Goal: Check status: Check status

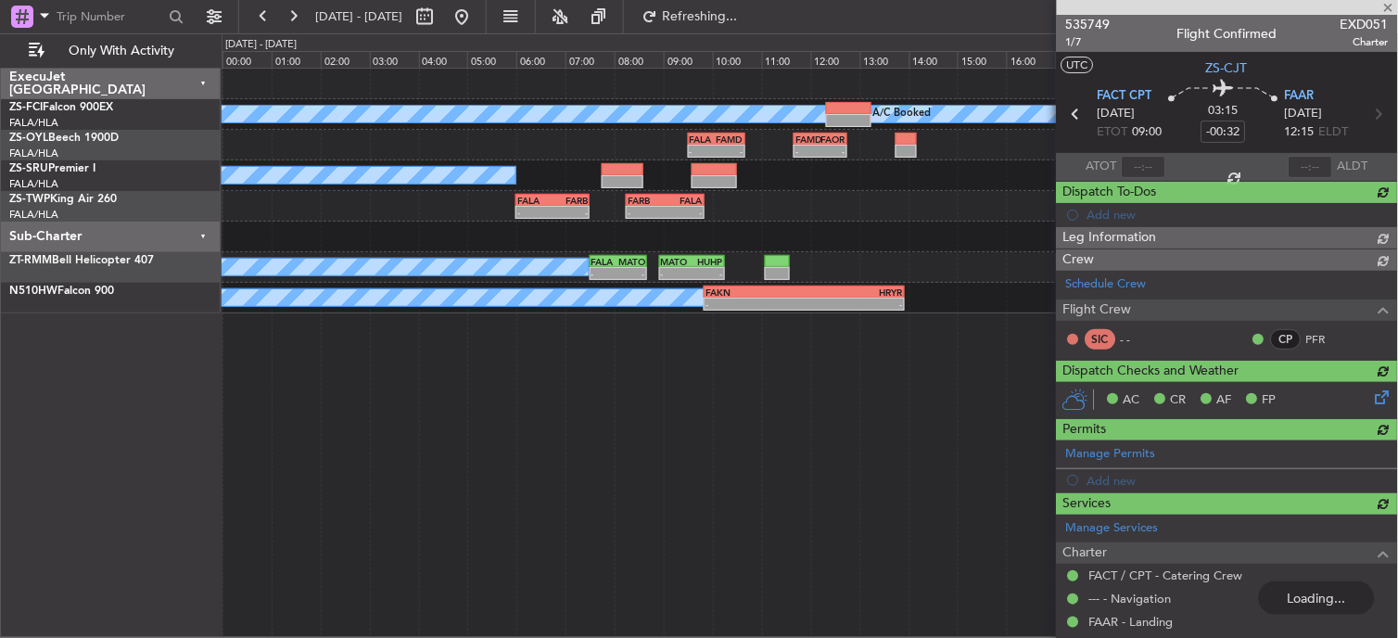
click at [247, 20] on fb-range-datepicker "[DATE] - [DATE]" at bounding box center [362, 16] width 248 height 33
click at [257, 15] on button at bounding box center [263, 17] width 30 height 30
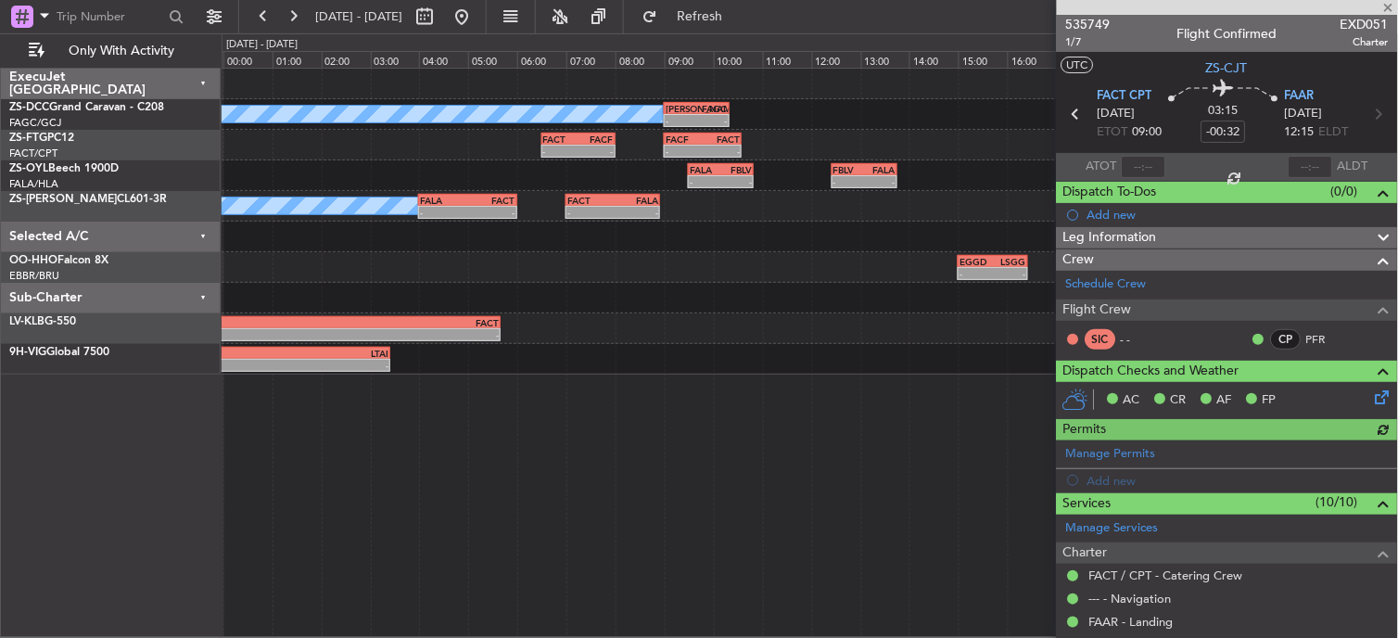
drag, startPoint x: 1386, startPoint y: 7, endPoint x: 1239, endPoint y: 28, distance: 147.8
click at [1386, 9] on div at bounding box center [1227, 7] width 341 height 15
click at [260, 19] on button at bounding box center [263, 17] width 30 height 30
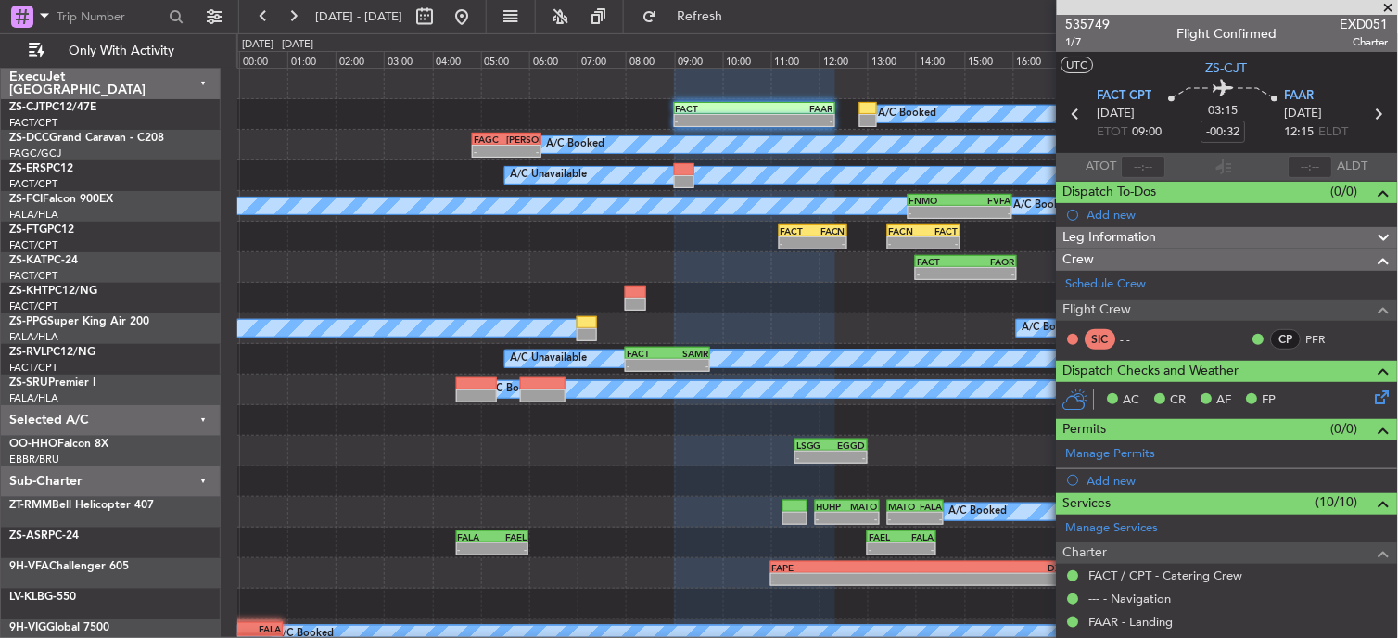
click at [1390, 14] on span at bounding box center [1388, 8] width 19 height 17
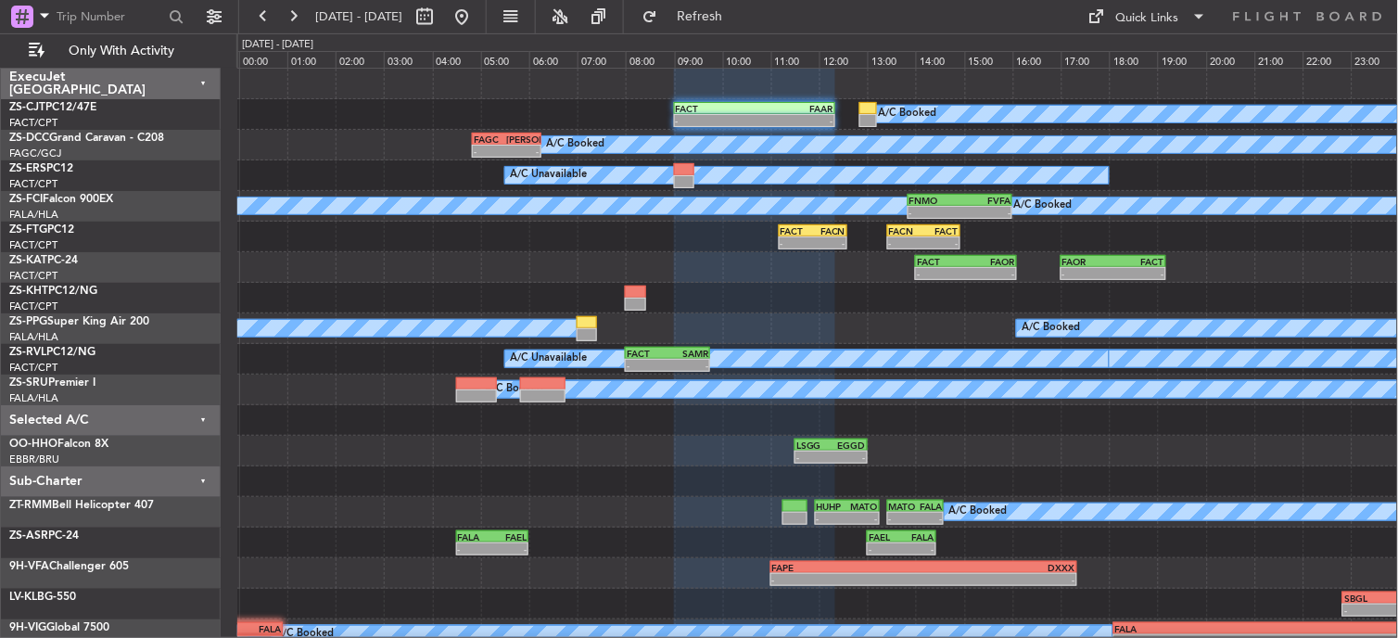
type input "0"
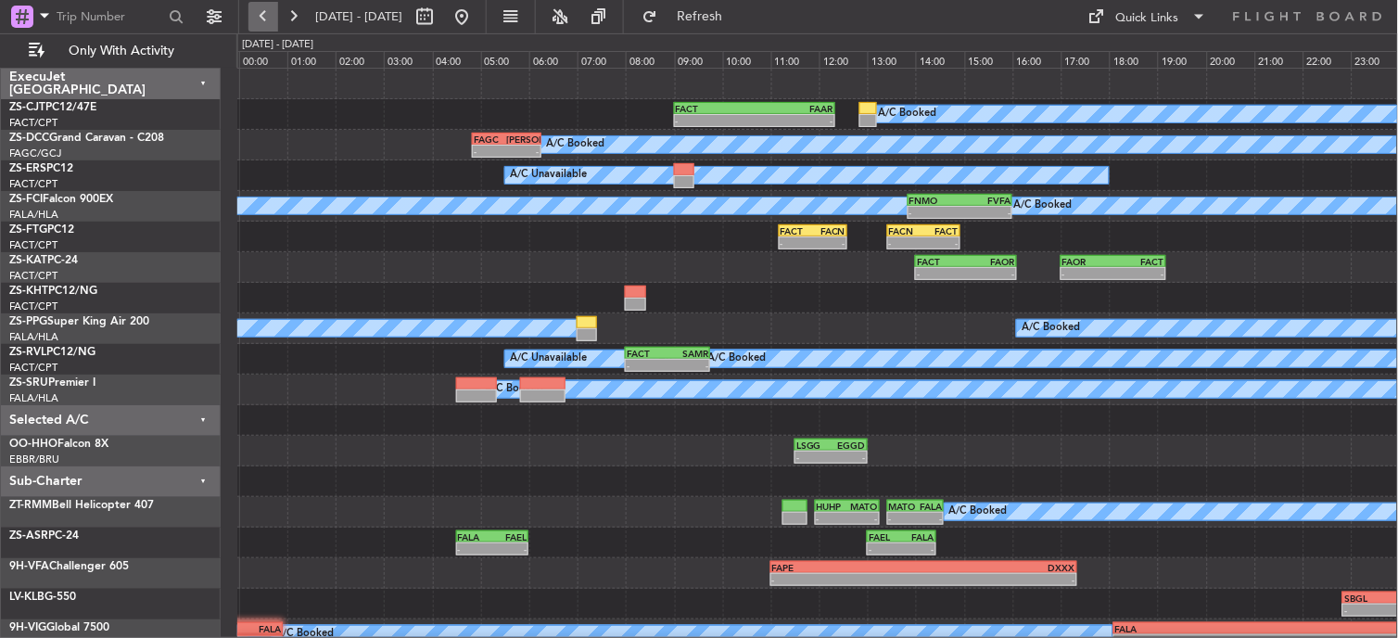
click at [266, 21] on button at bounding box center [263, 17] width 30 height 30
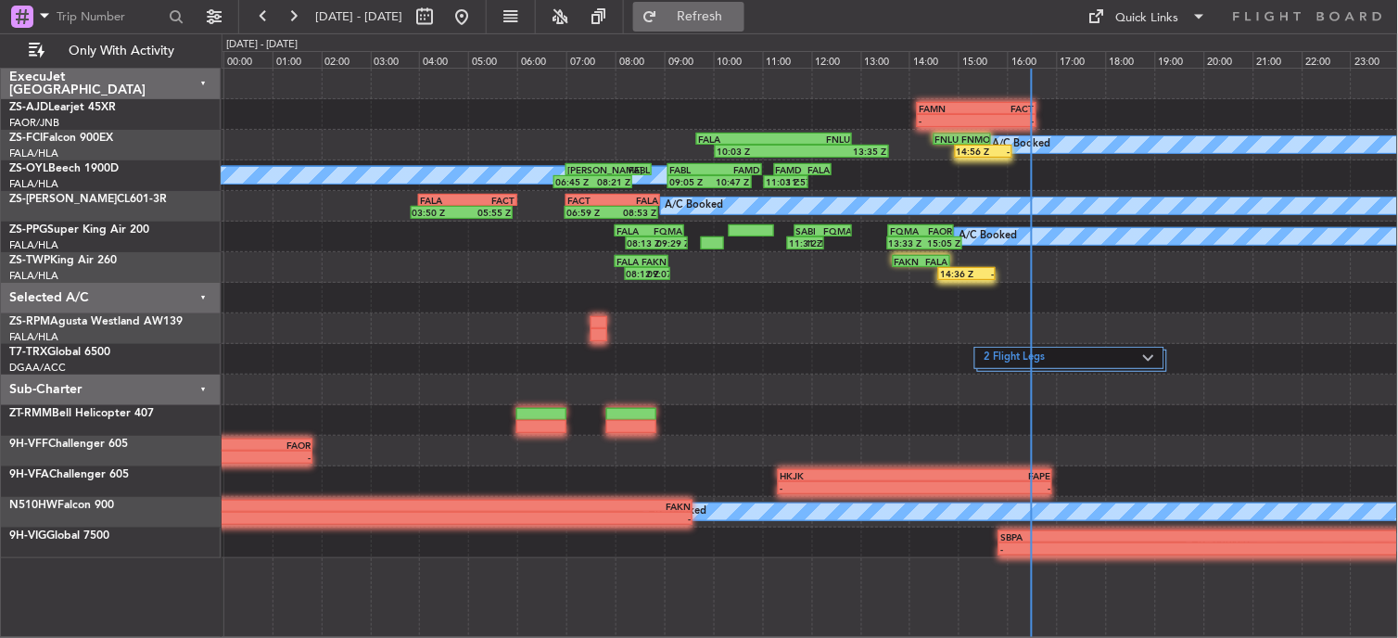
click at [690, 20] on button "Refresh" at bounding box center [688, 17] width 111 height 30
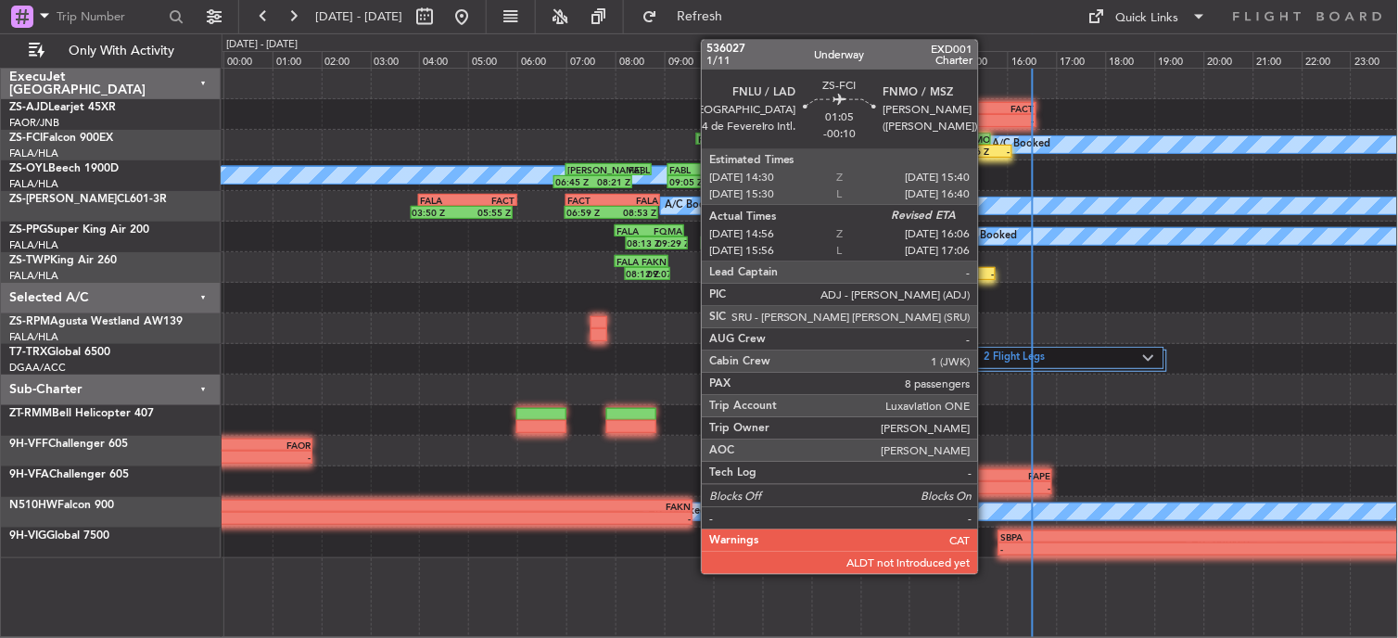
click at [987, 156] on div "14:56 Z -" at bounding box center [983, 151] width 57 height 13
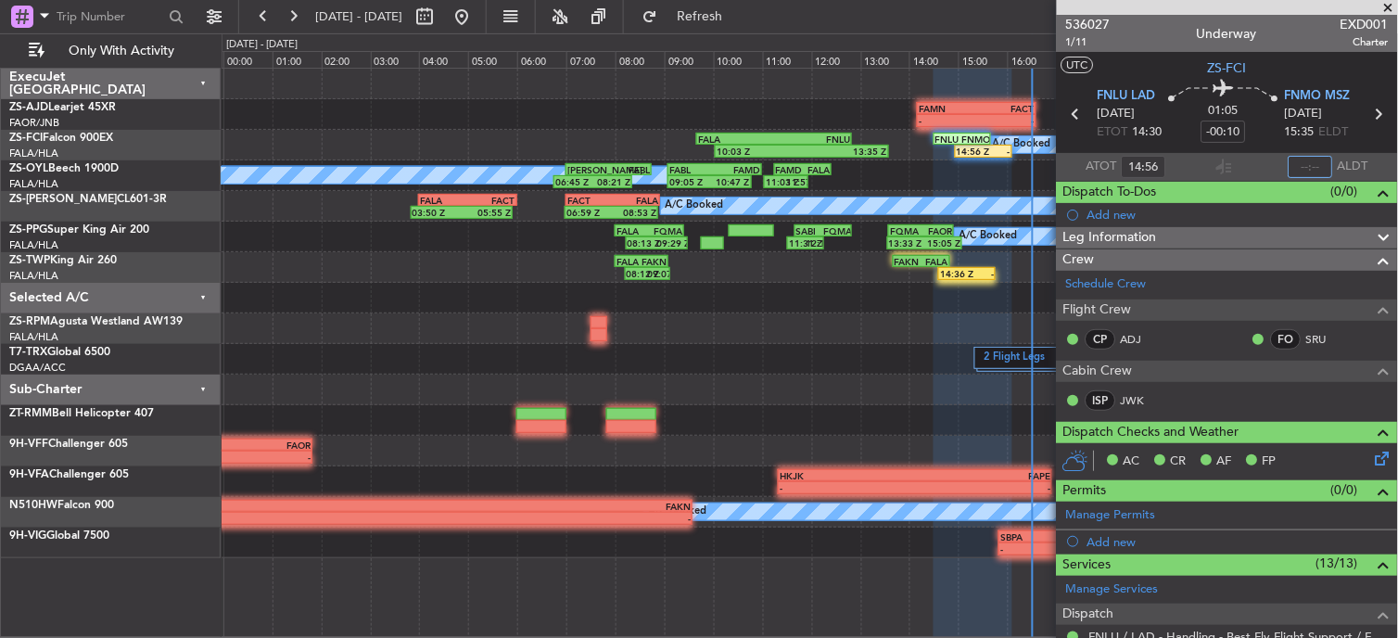
click at [1307, 160] on input "text" at bounding box center [1310, 167] width 44 height 22
type input "16:03"
click at [1382, 2] on span at bounding box center [1388, 8] width 19 height 17
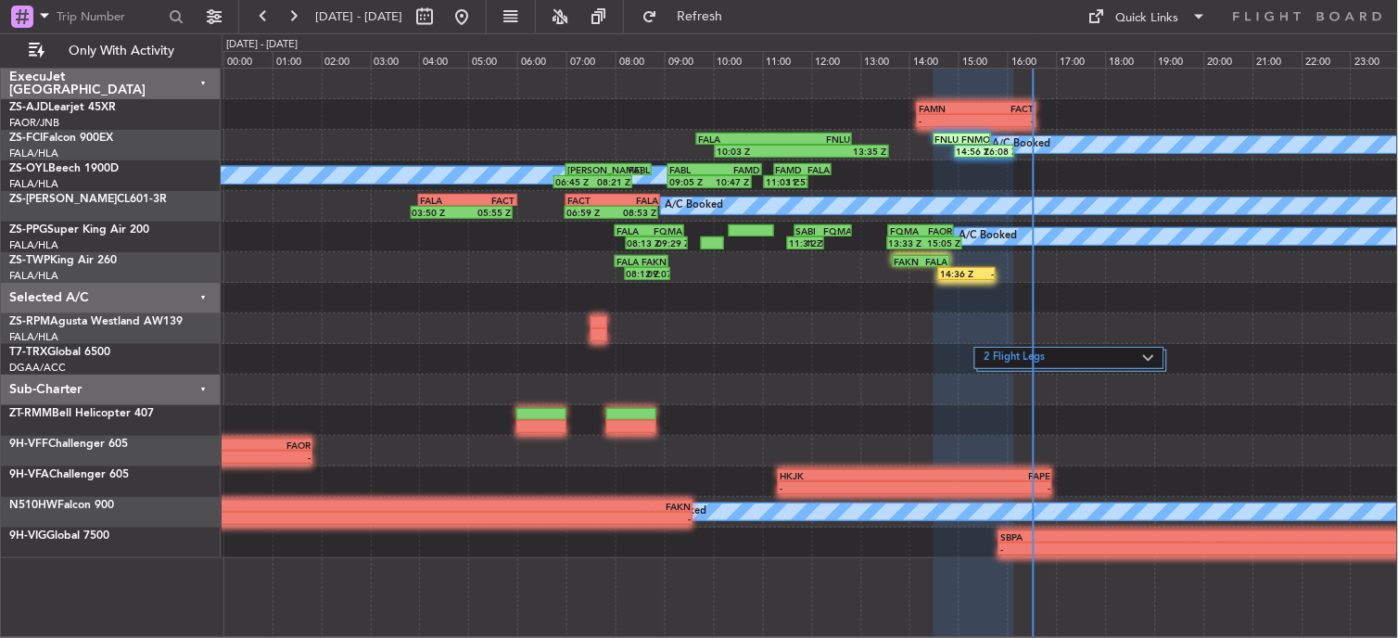
type input "0"
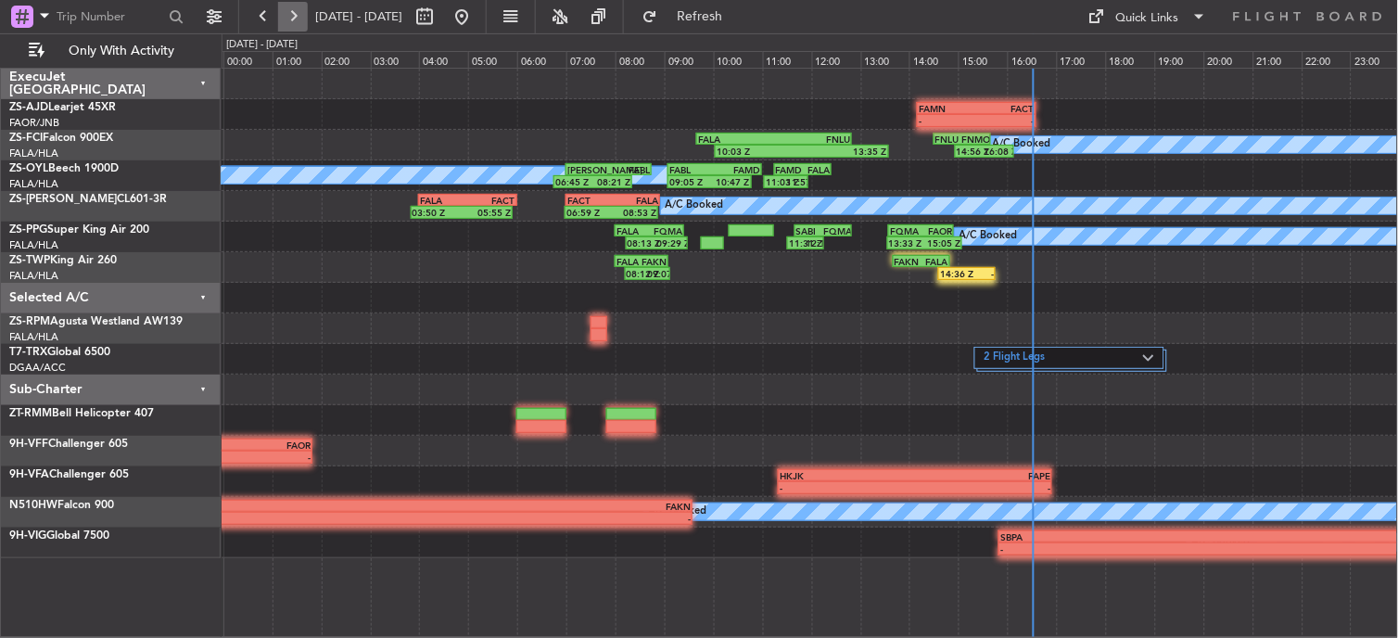
click at [304, 20] on button at bounding box center [293, 17] width 30 height 30
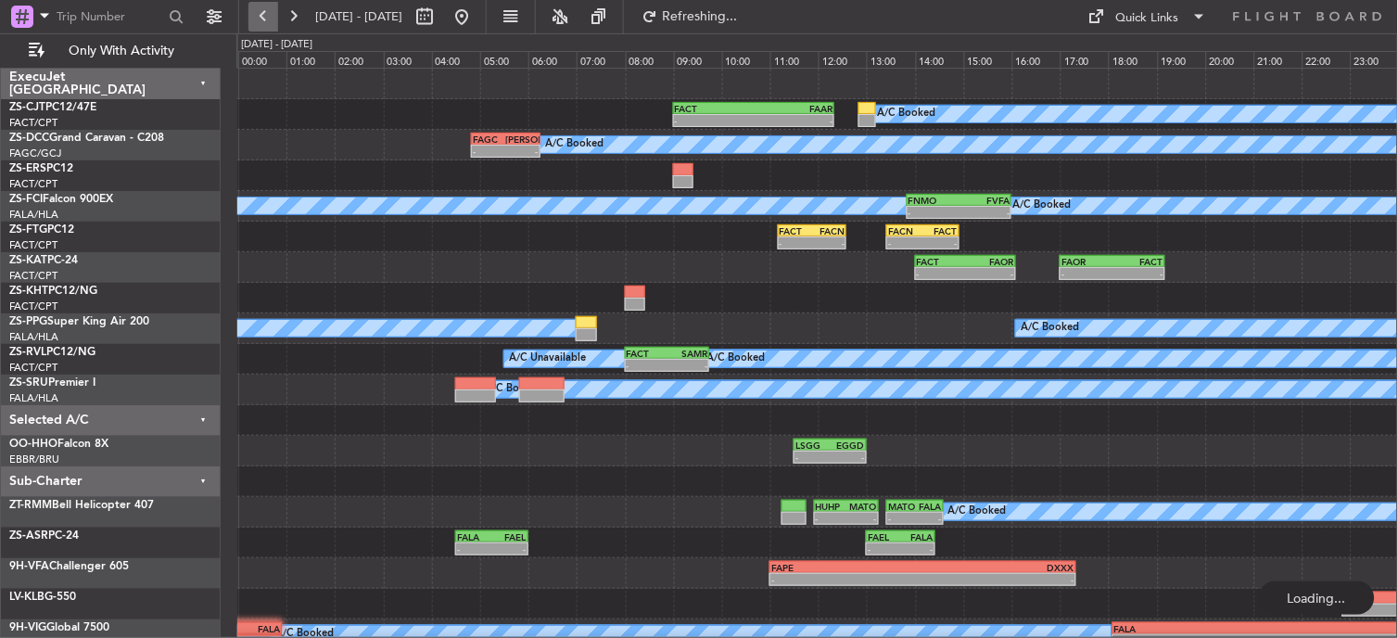
click at [255, 26] on button at bounding box center [263, 17] width 30 height 30
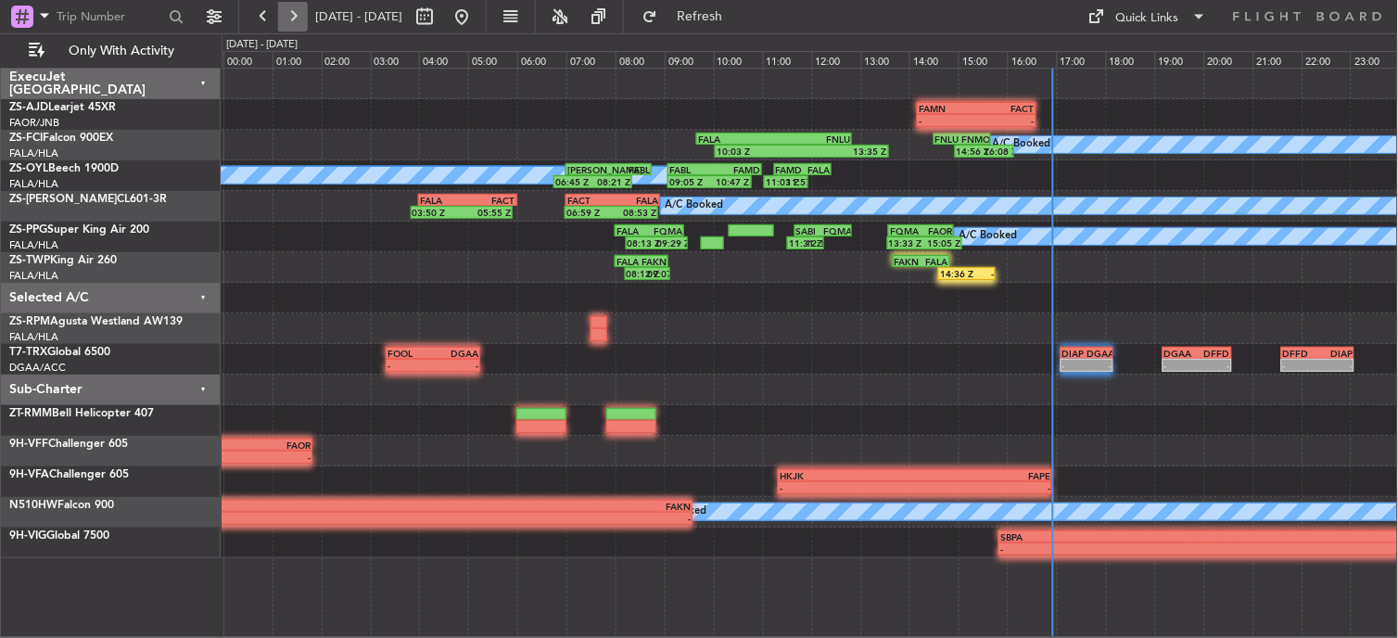
click at [295, 30] on button at bounding box center [293, 17] width 30 height 30
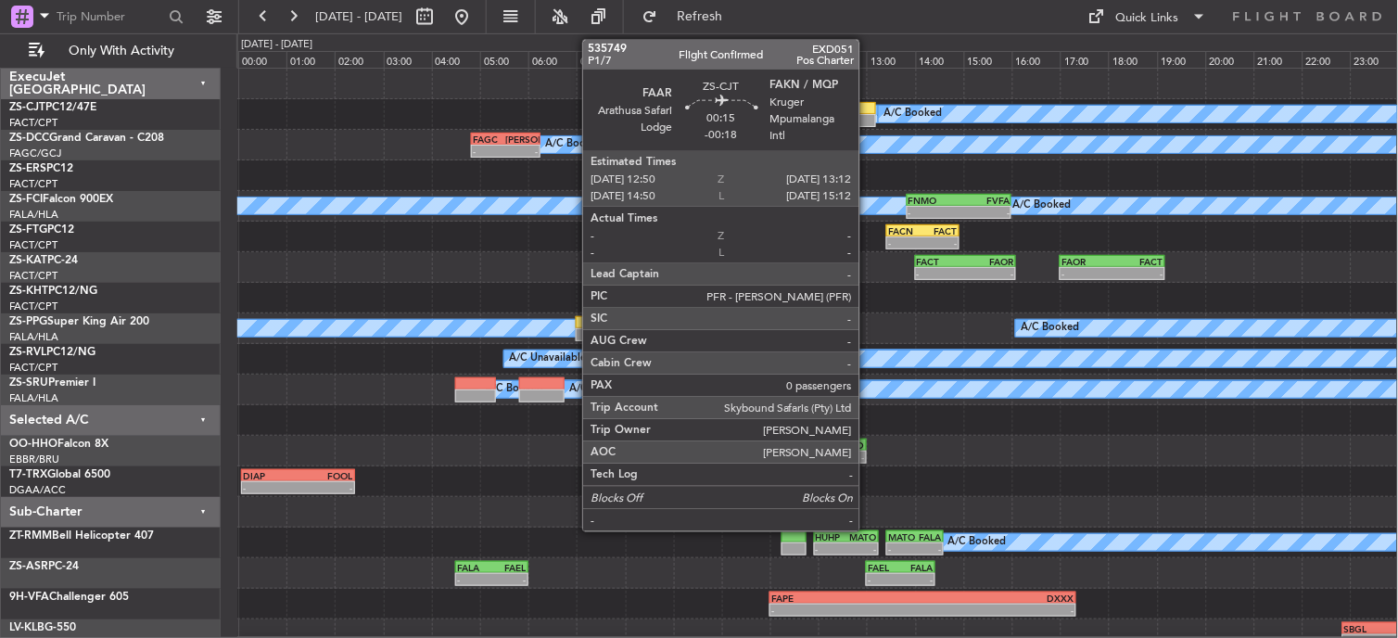
click at [868, 117] on div at bounding box center [867, 120] width 19 height 13
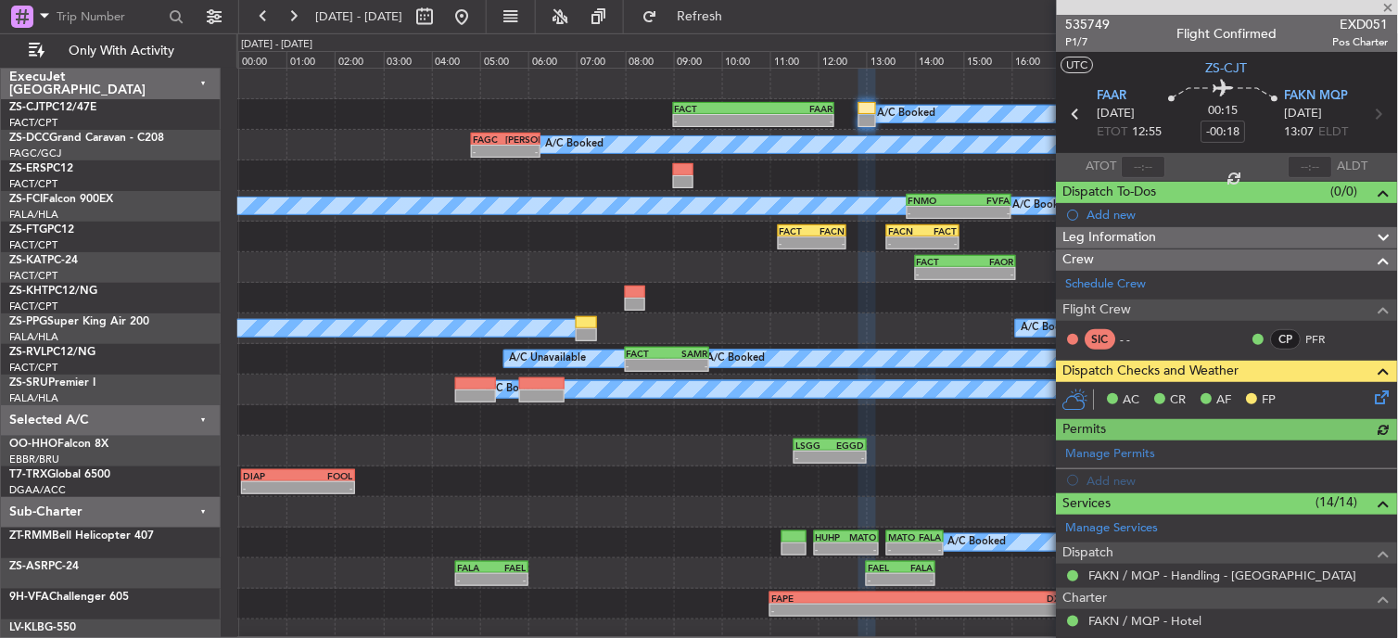
click at [1374, 400] on icon at bounding box center [1379, 393] width 15 height 15
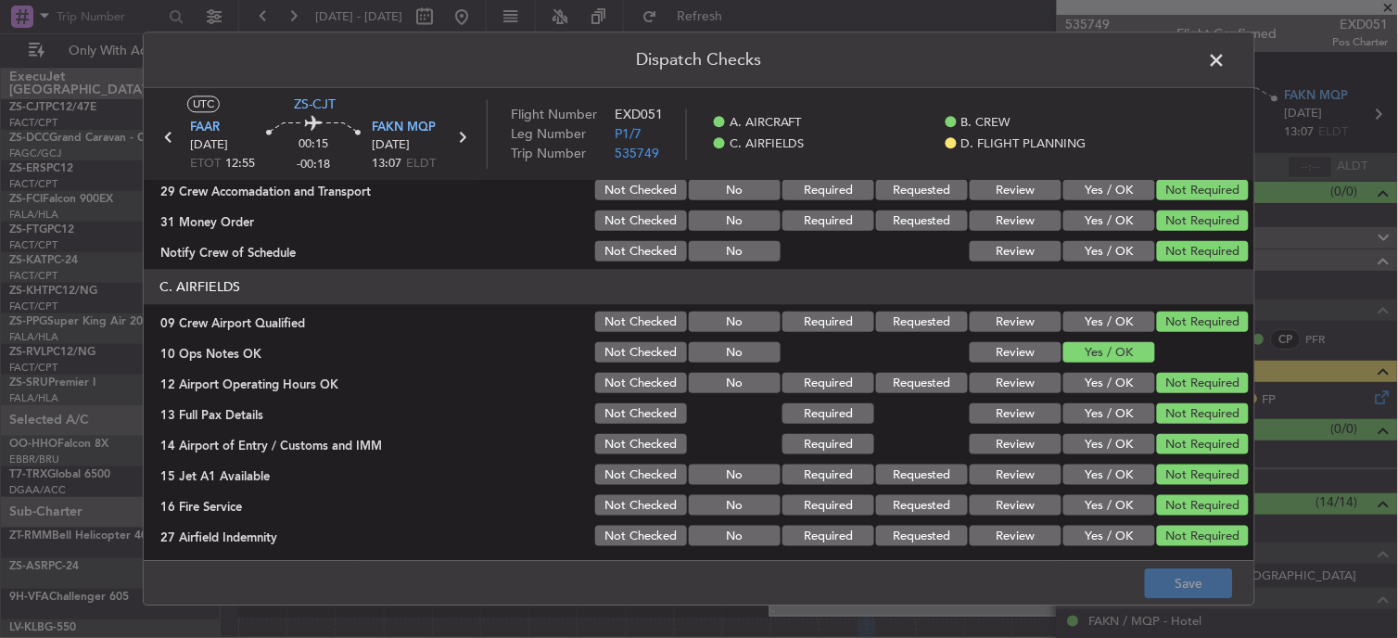
scroll to position [463, 0]
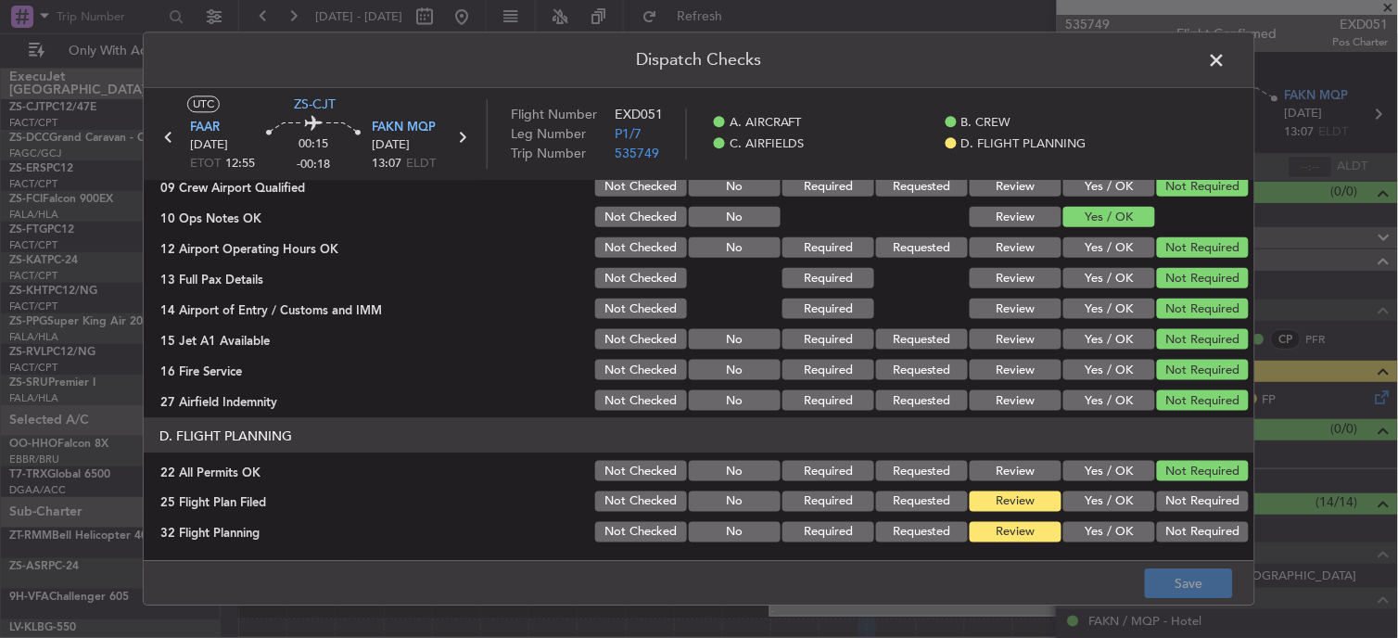
click at [1122, 505] on button "Yes / OK" at bounding box center [1109, 501] width 92 height 20
click at [1114, 526] on button "Yes / OK" at bounding box center [1109, 532] width 92 height 20
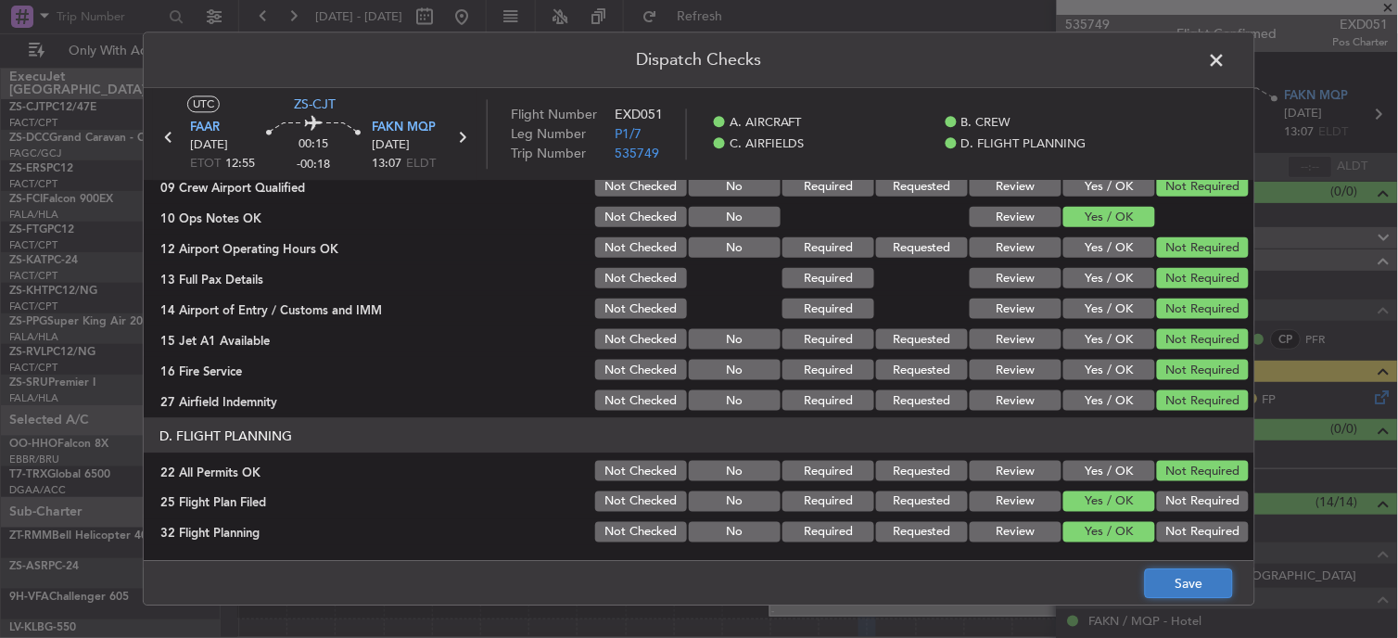
click at [1173, 587] on button "Save" at bounding box center [1189, 584] width 88 height 30
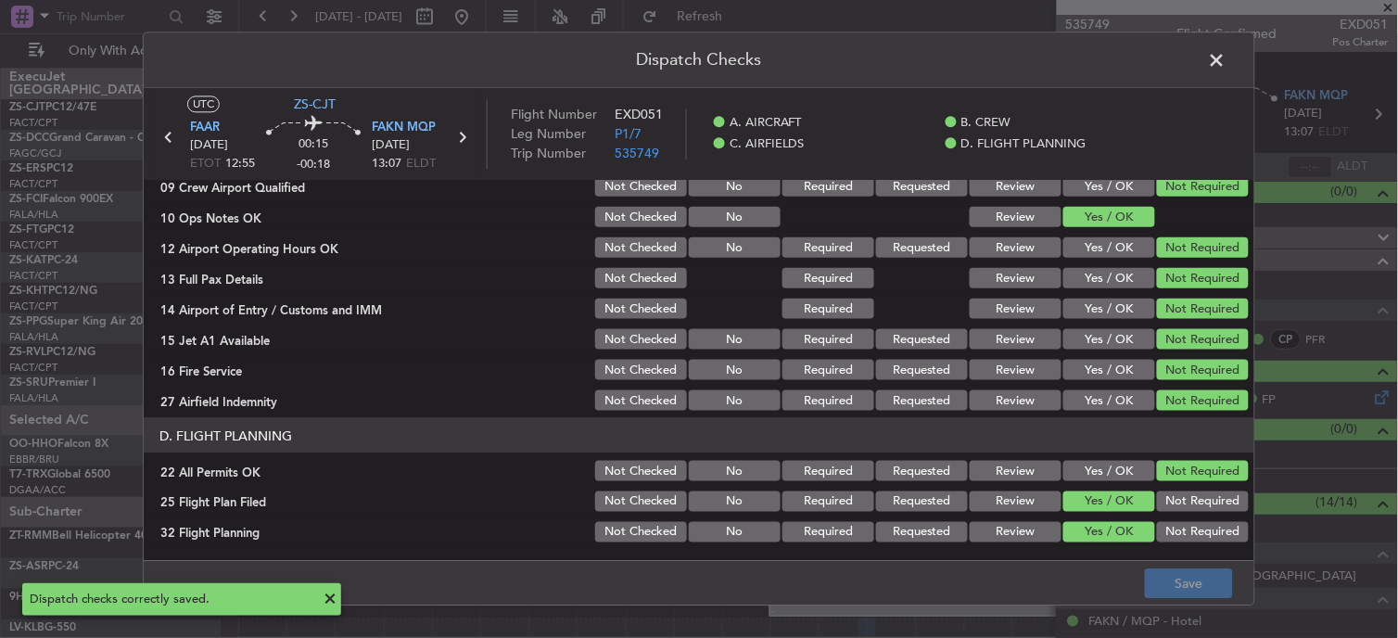
click at [1226, 70] on span at bounding box center [1226, 64] width 0 height 37
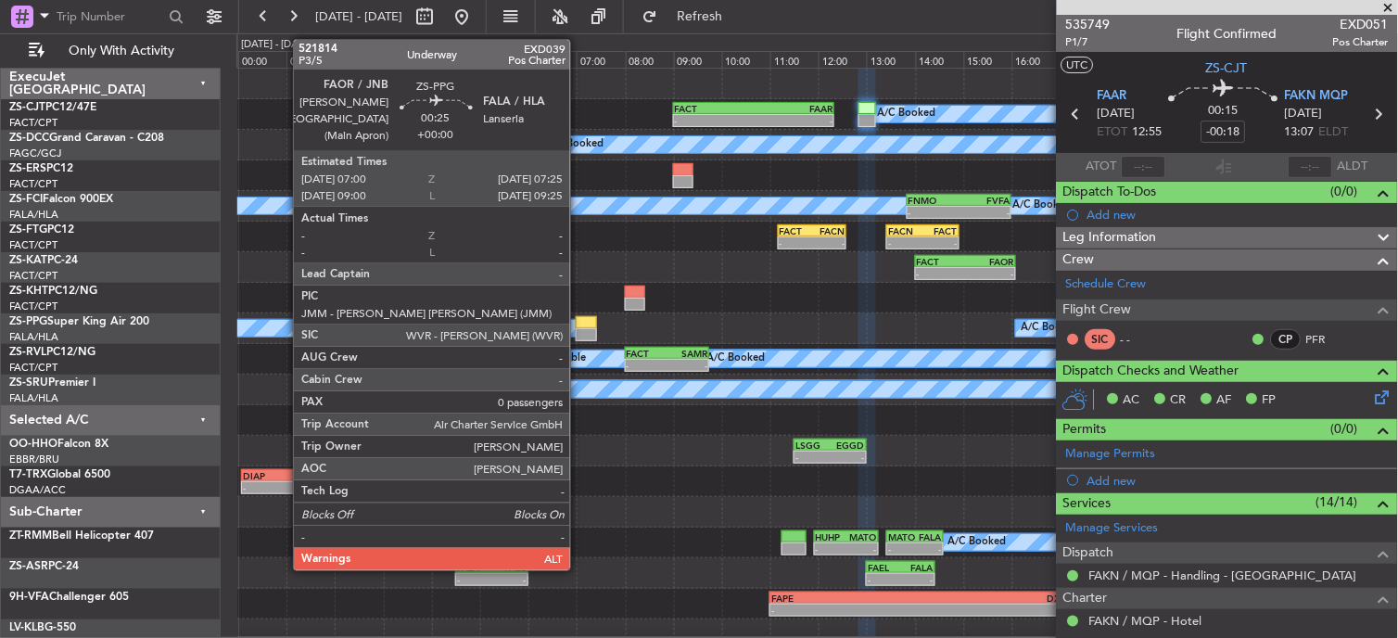
click at [579, 328] on div at bounding box center [586, 334] width 20 height 13
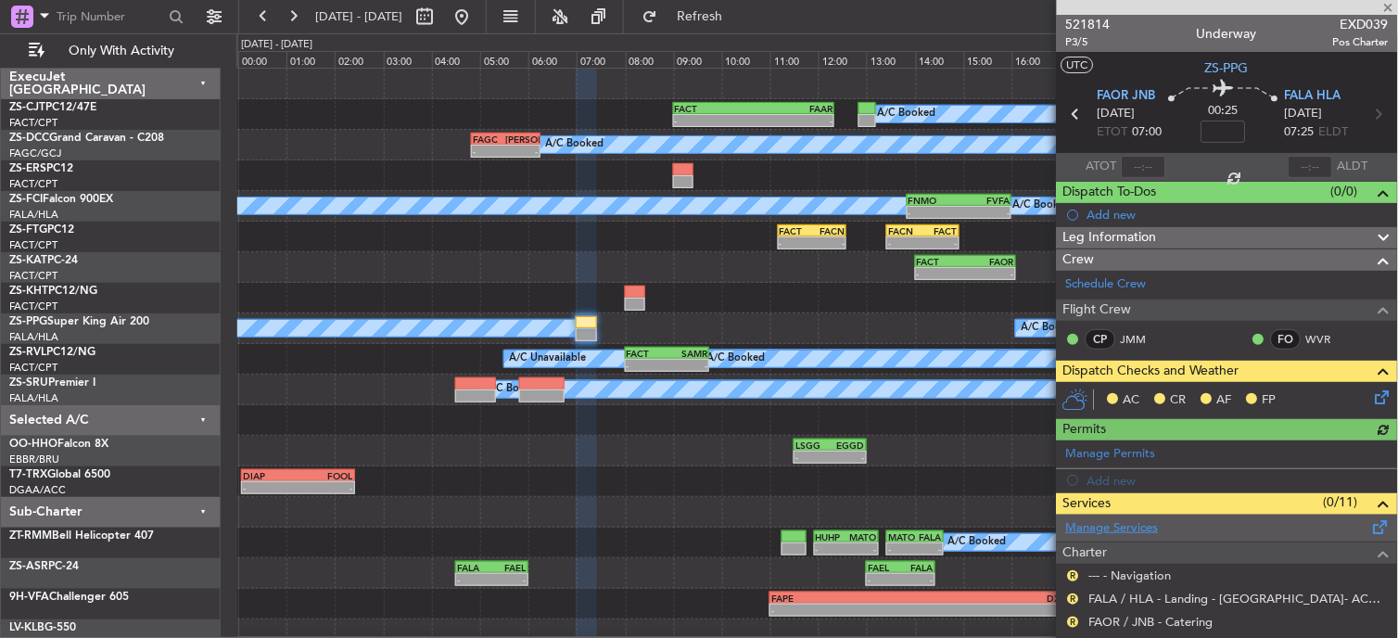
scroll to position [233, 0]
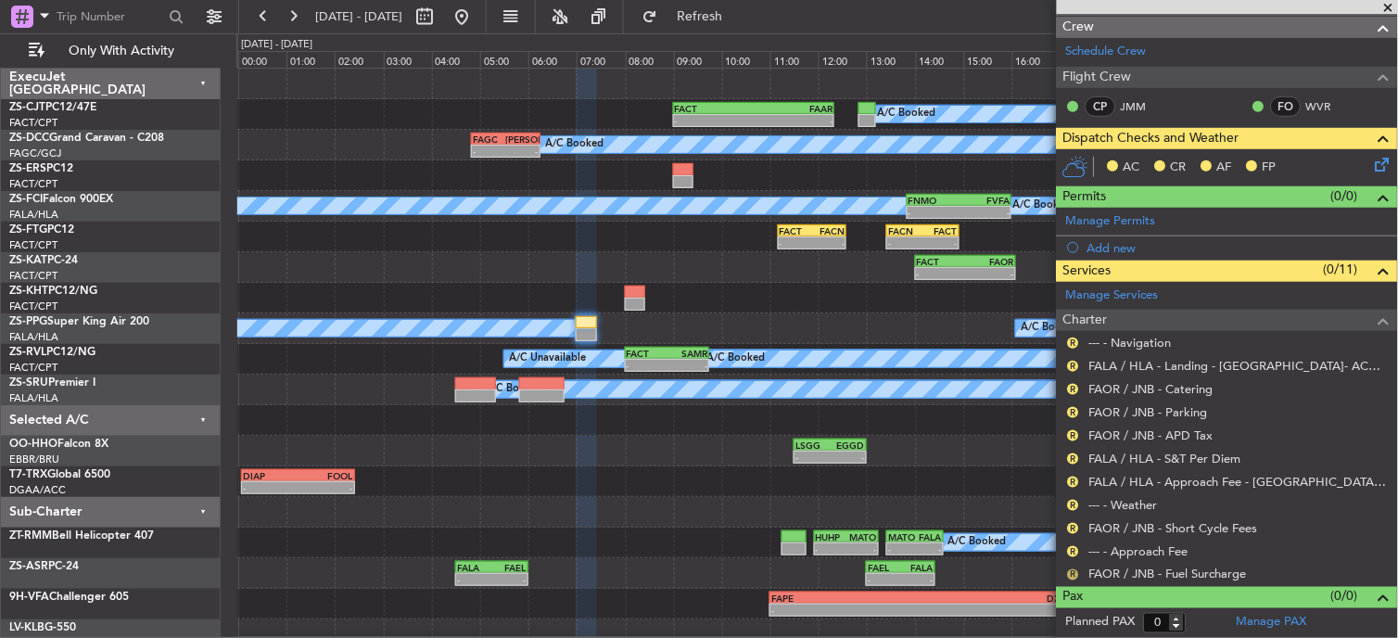
click at [1071, 575] on button "R" at bounding box center [1073, 574] width 11 height 11
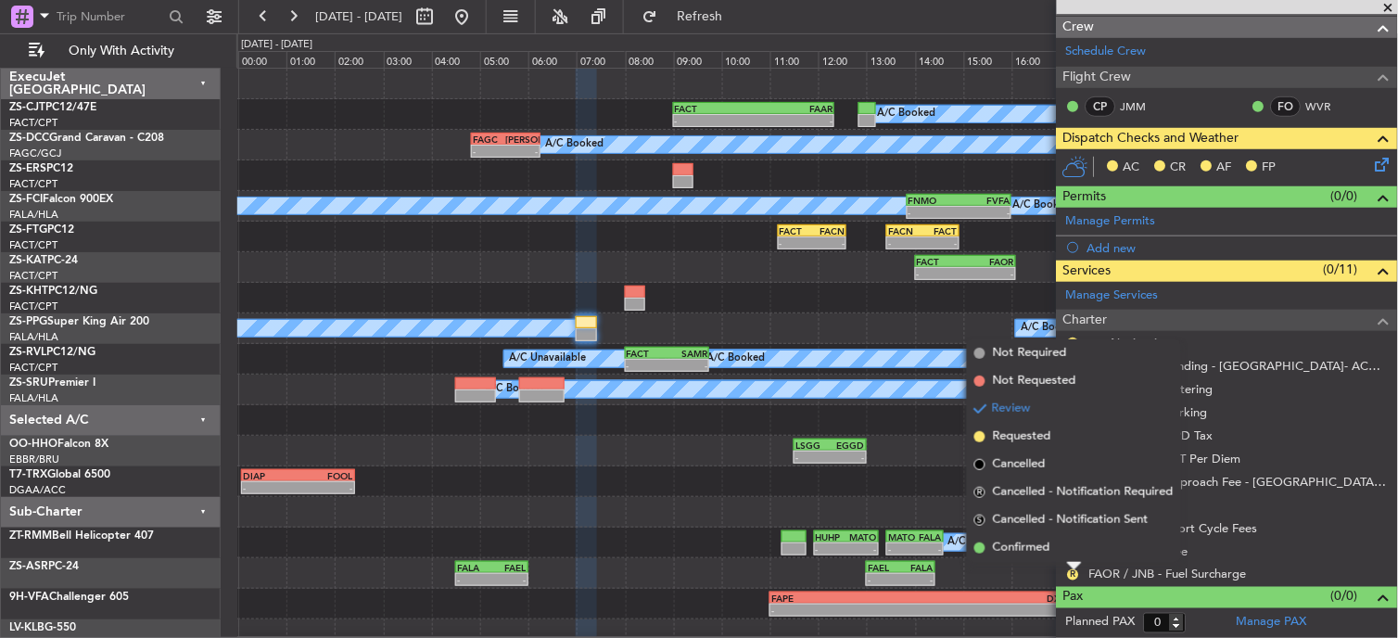
click at [1025, 540] on span "Confirmed" at bounding box center [1021, 547] width 57 height 19
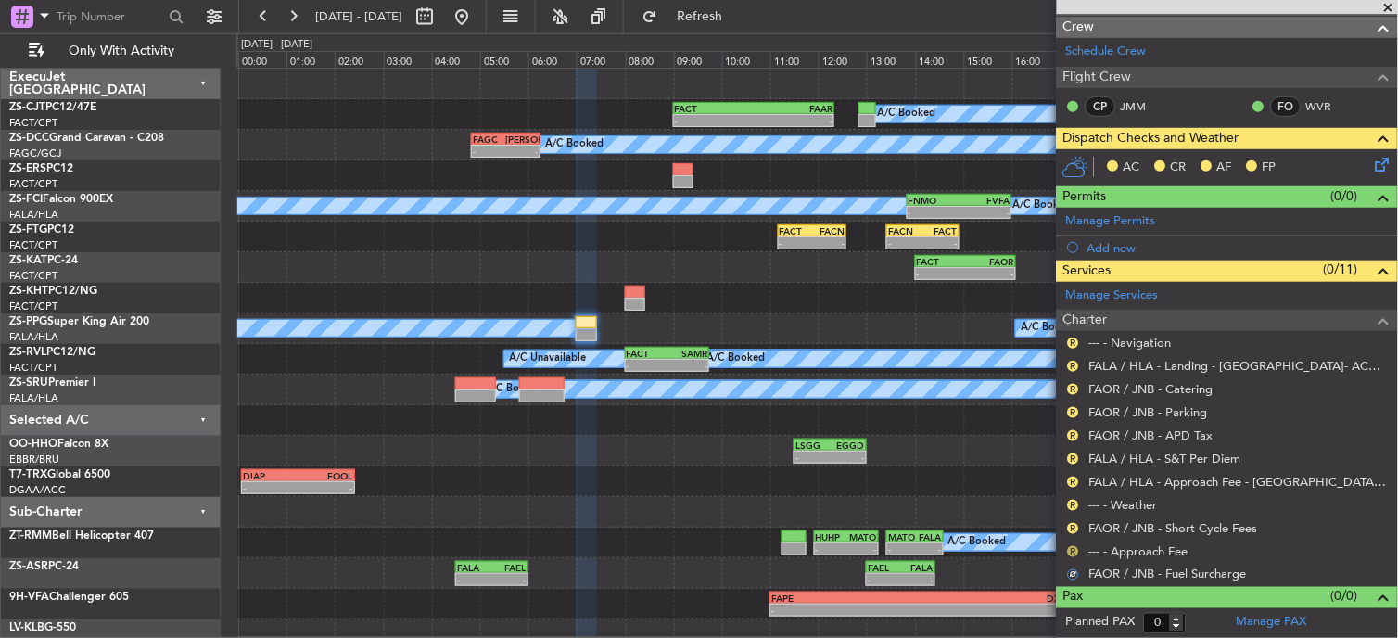
click at [1073, 550] on button "R" at bounding box center [1073, 551] width 11 height 11
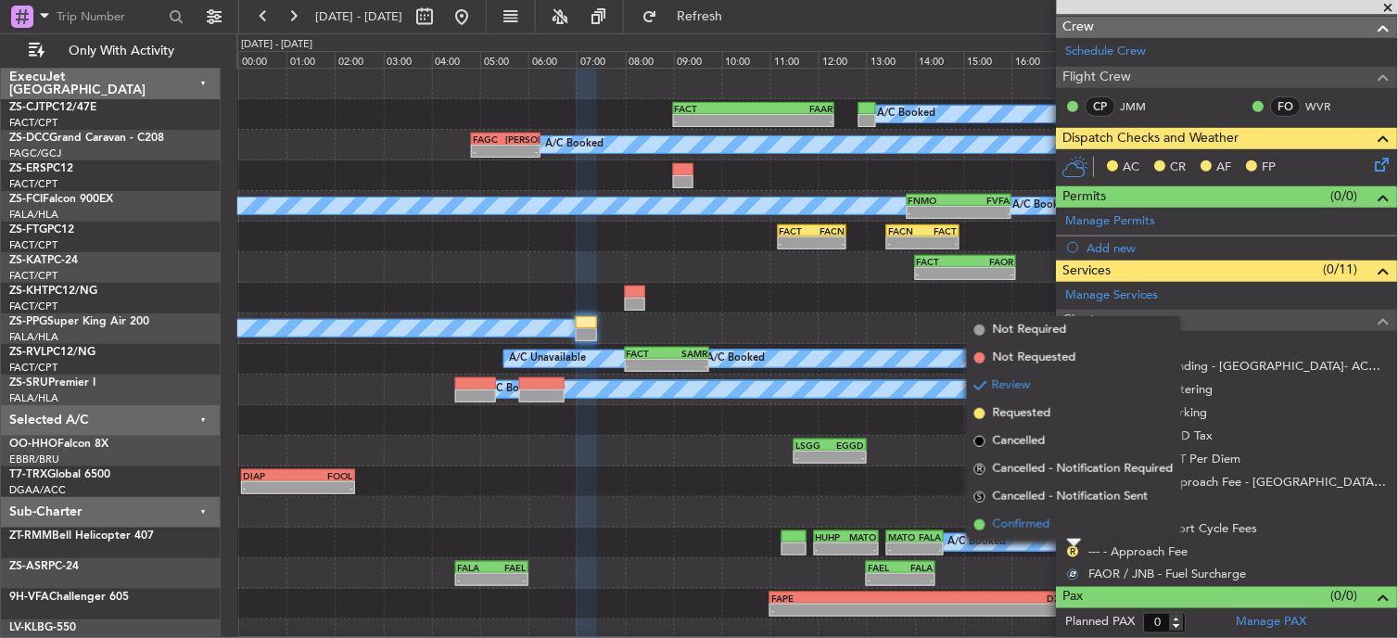
click at [1068, 525] on li "Confirmed" at bounding box center [1074, 525] width 214 height 28
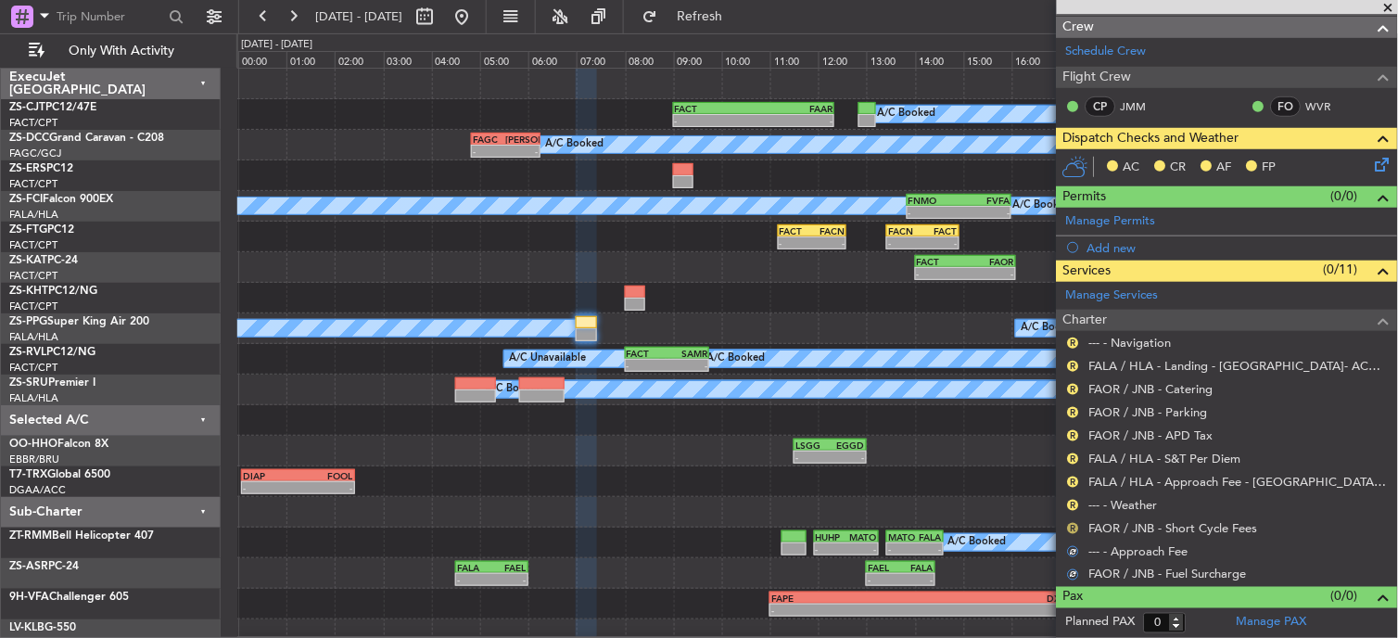
click at [1070, 525] on button "R" at bounding box center [1073, 528] width 11 height 11
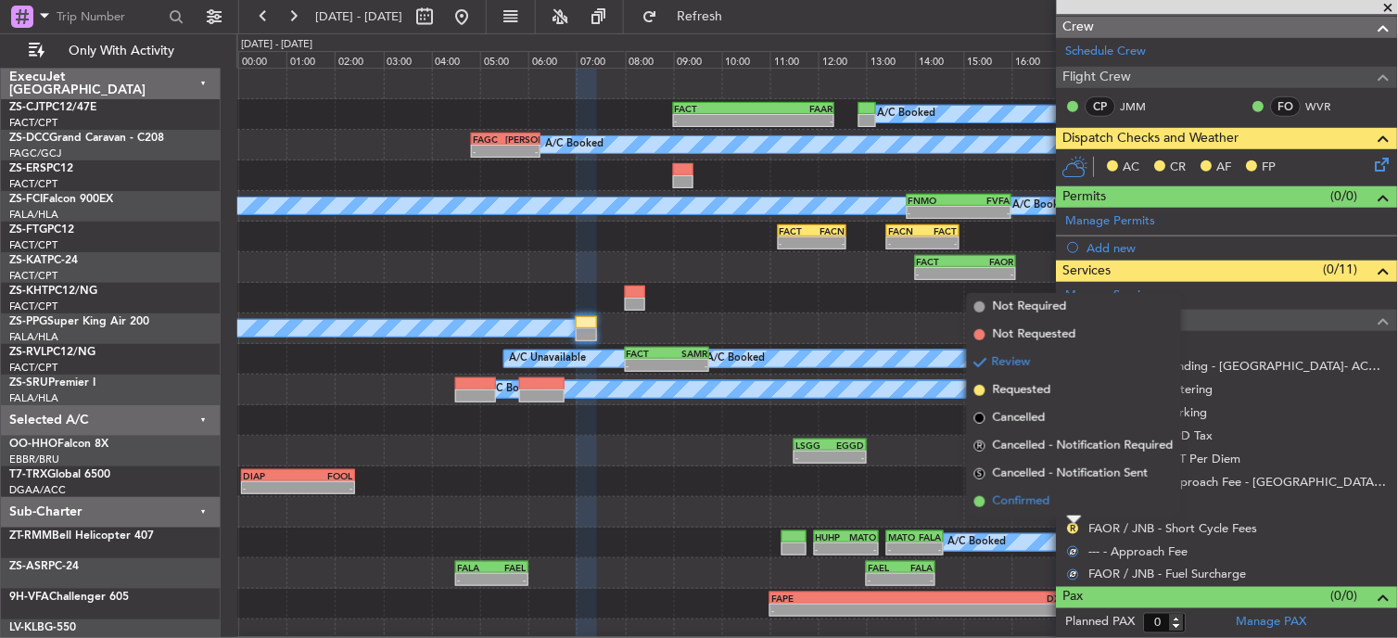
click at [1083, 491] on li "Confirmed" at bounding box center [1074, 501] width 214 height 28
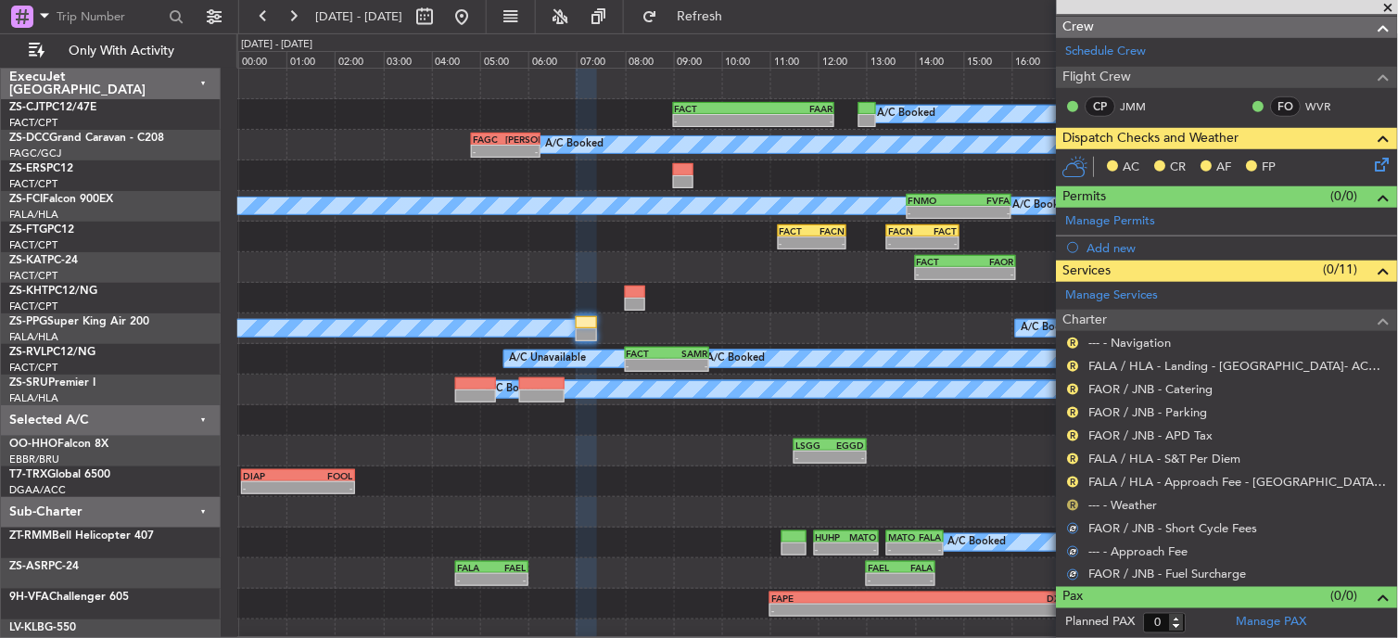
click at [1077, 504] on button "R" at bounding box center [1073, 505] width 11 height 11
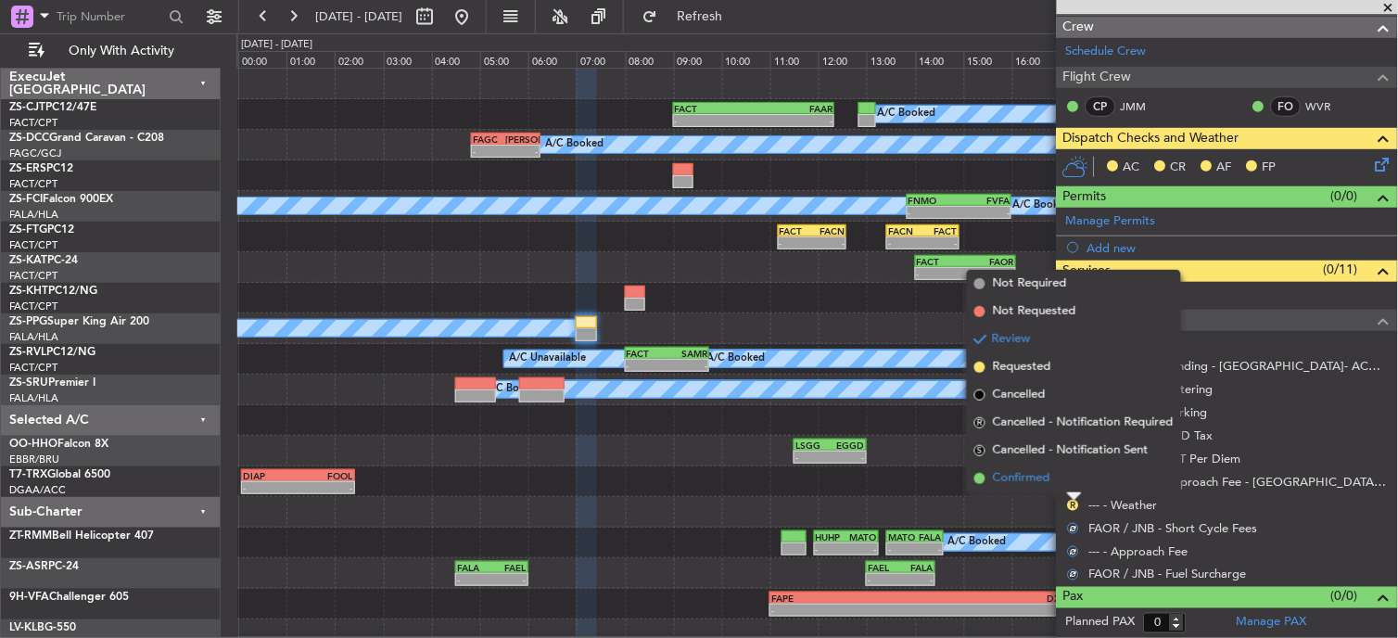
click at [1072, 482] on li "Confirmed" at bounding box center [1074, 478] width 214 height 28
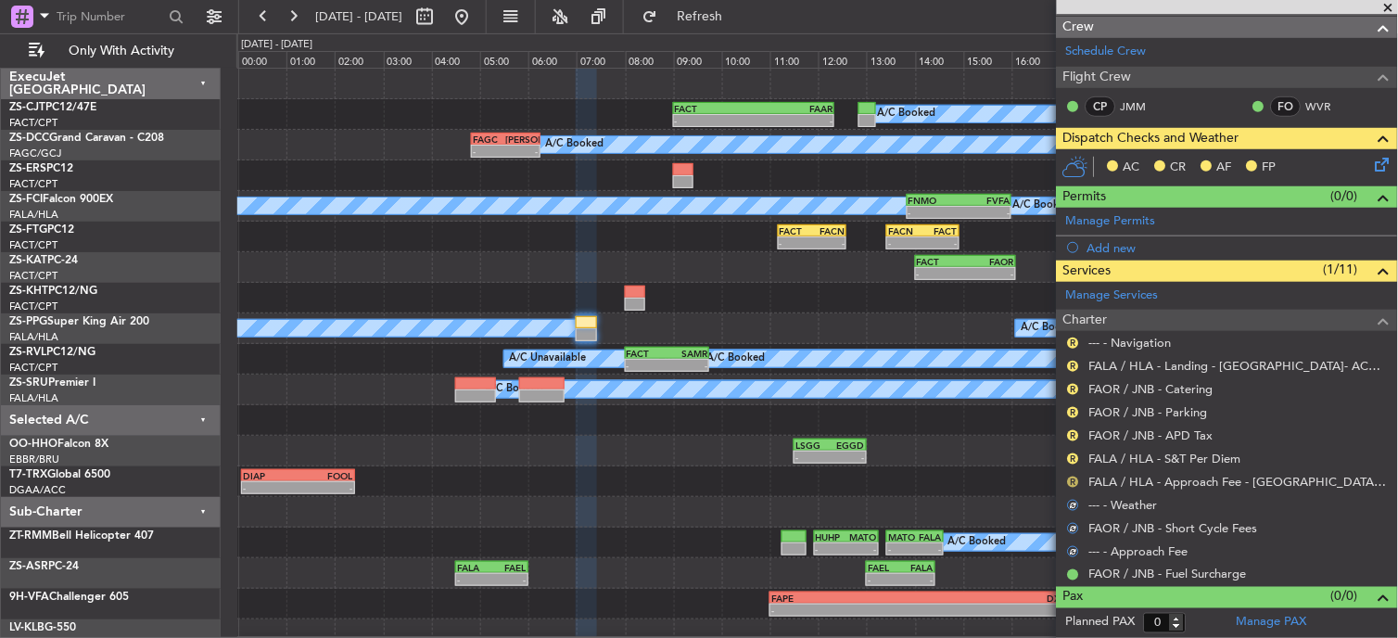
click at [1073, 483] on button "R" at bounding box center [1073, 481] width 11 height 11
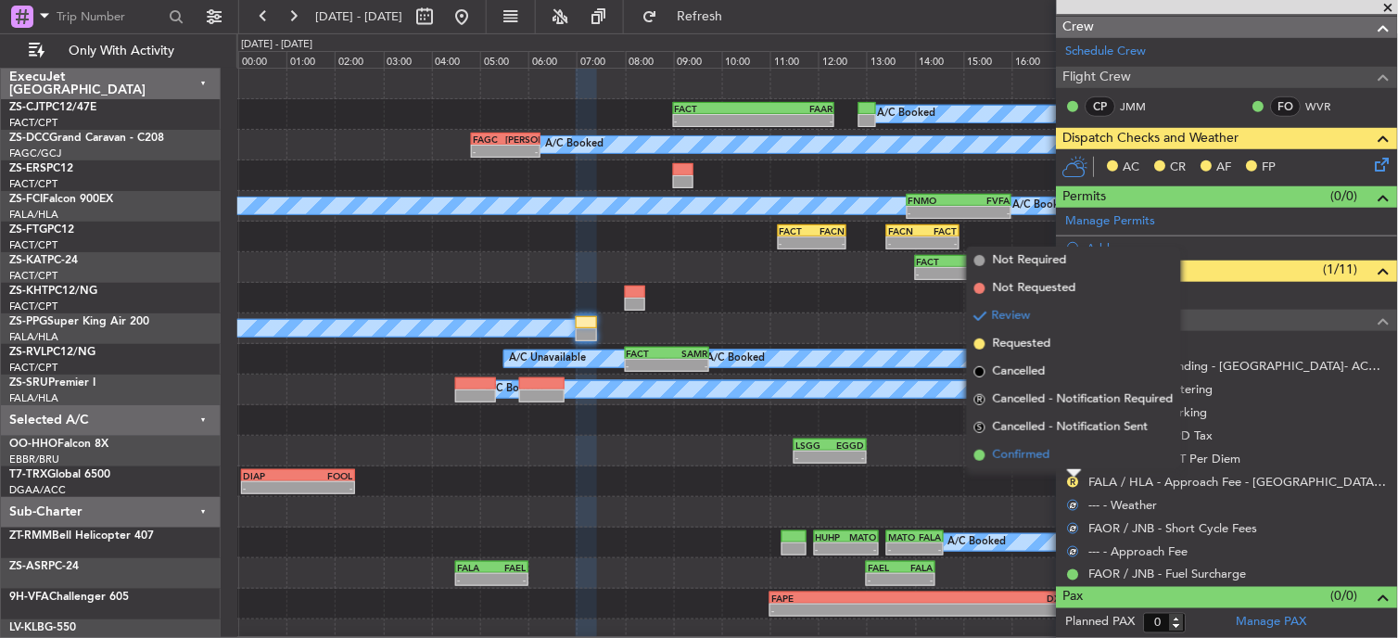
click at [1073, 455] on li "Confirmed" at bounding box center [1074, 455] width 214 height 28
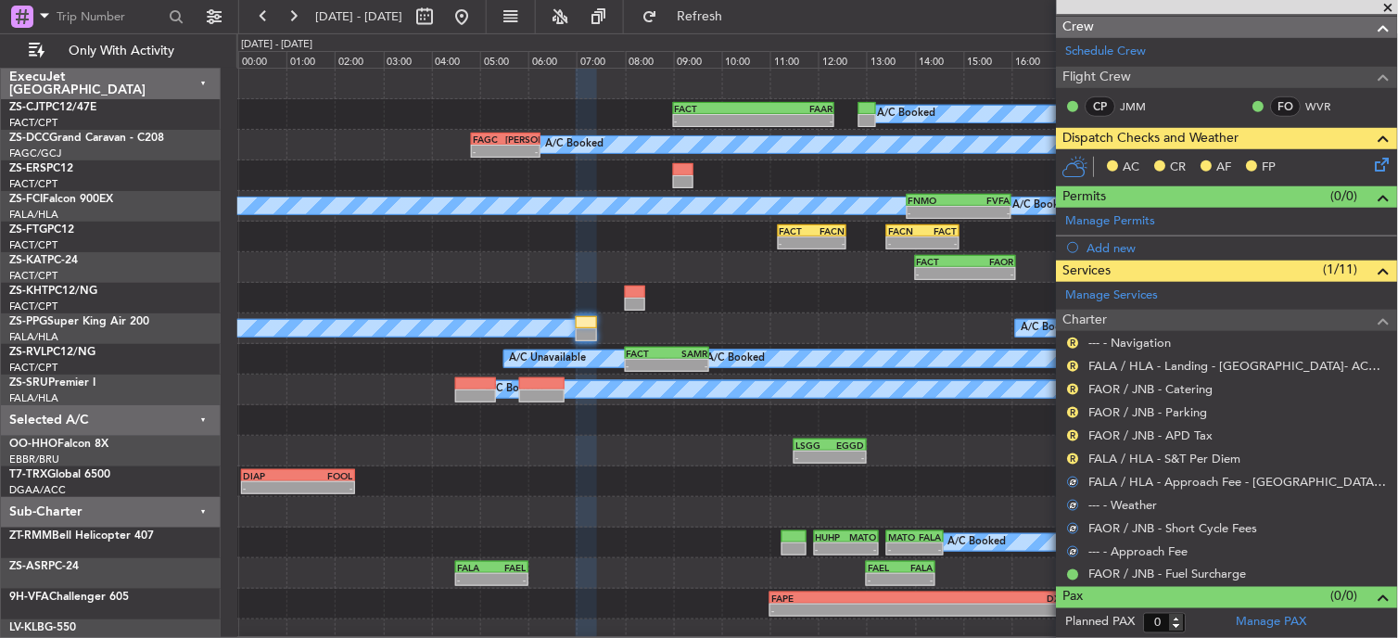
click at [1073, 455] on button "R" at bounding box center [1073, 458] width 11 height 11
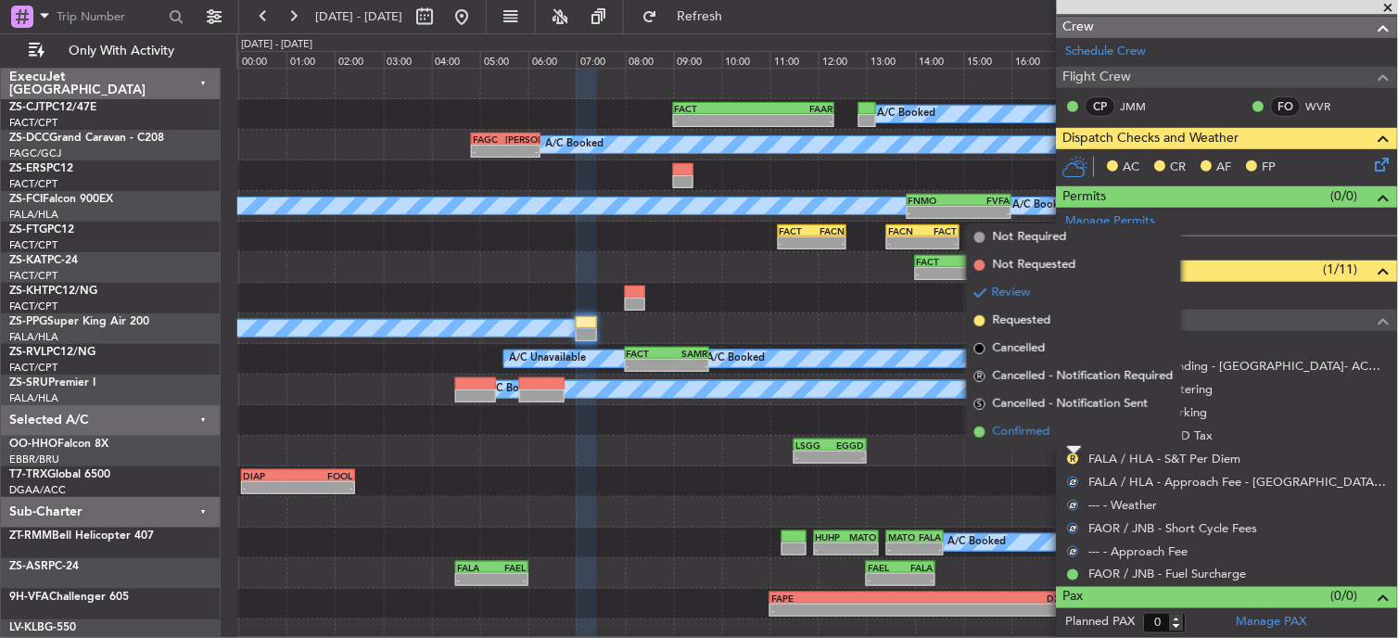
click at [1070, 424] on li "Confirmed" at bounding box center [1074, 432] width 214 height 28
click at [1073, 430] on div "R FAOR / JNB - APD Tax" at bounding box center [1227, 435] width 341 height 23
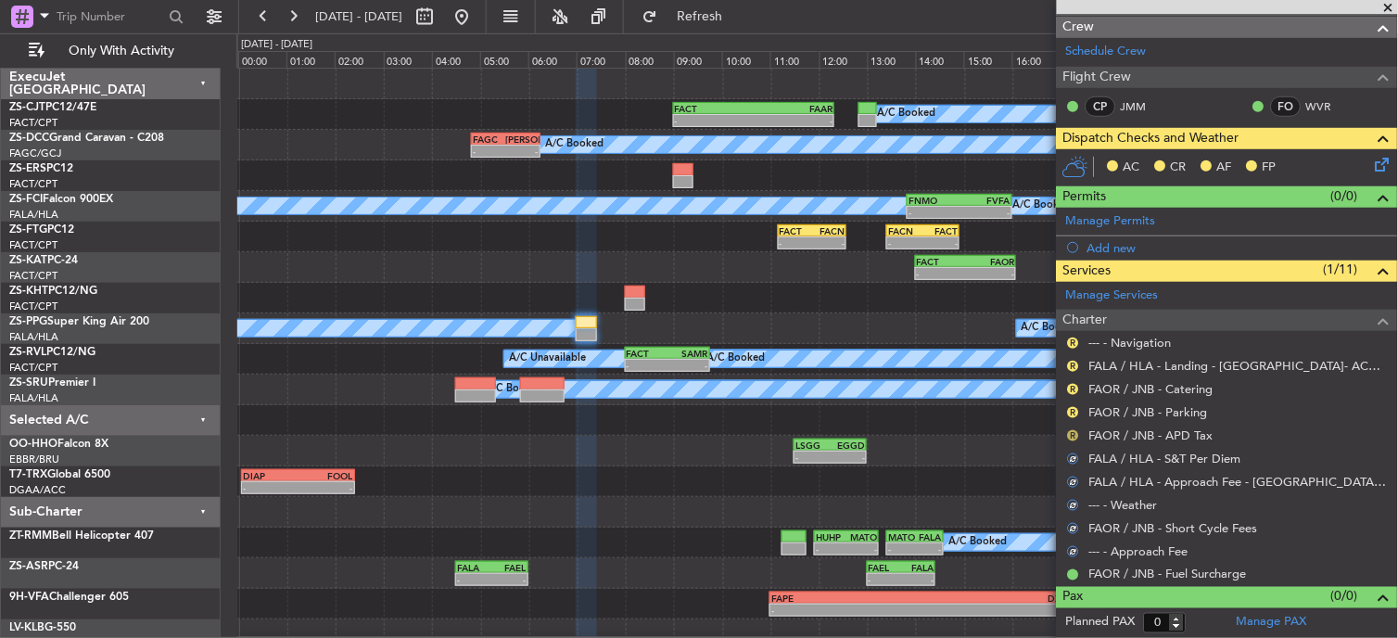
click at [1075, 430] on button "R" at bounding box center [1073, 435] width 11 height 11
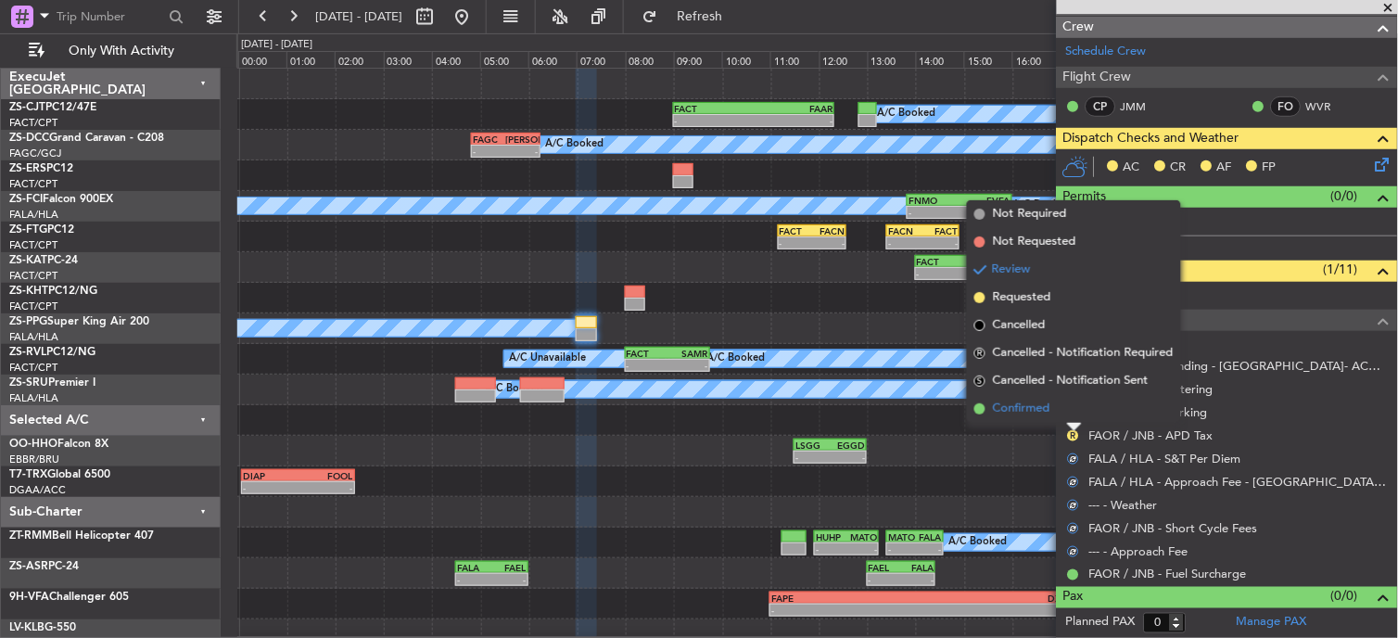
click at [1073, 412] on li "Confirmed" at bounding box center [1074, 409] width 214 height 28
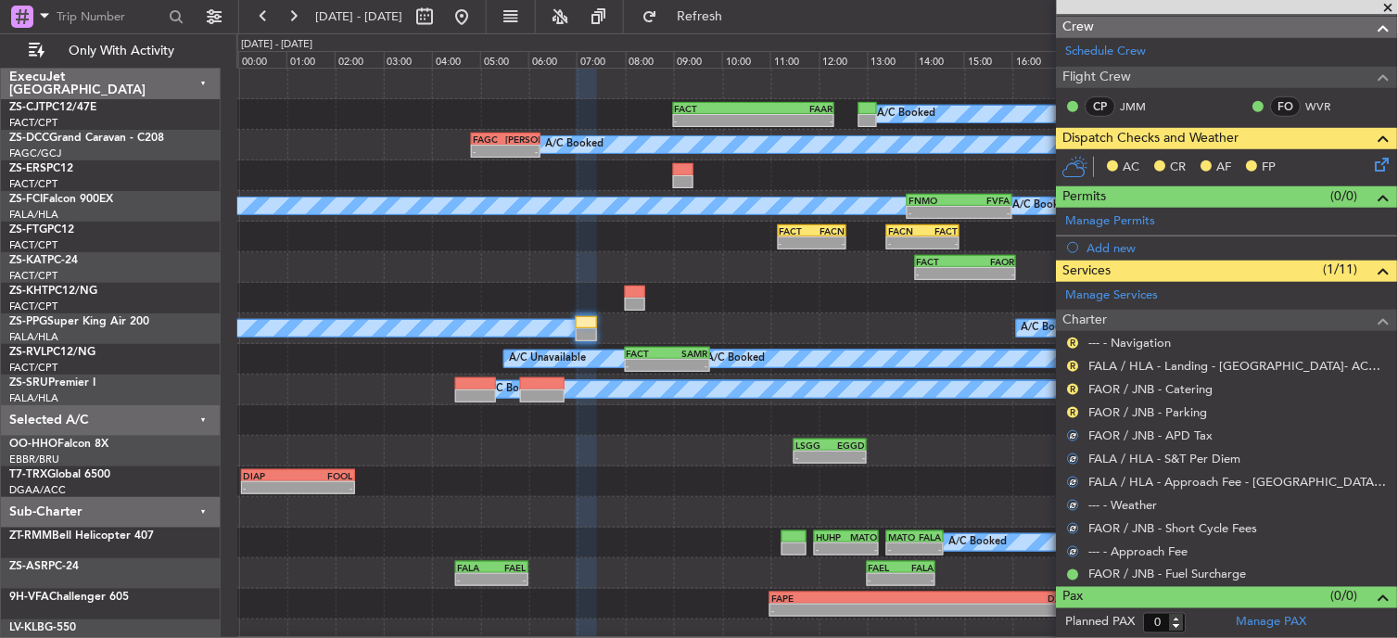
click at [1073, 412] on button "R" at bounding box center [1073, 412] width 11 height 11
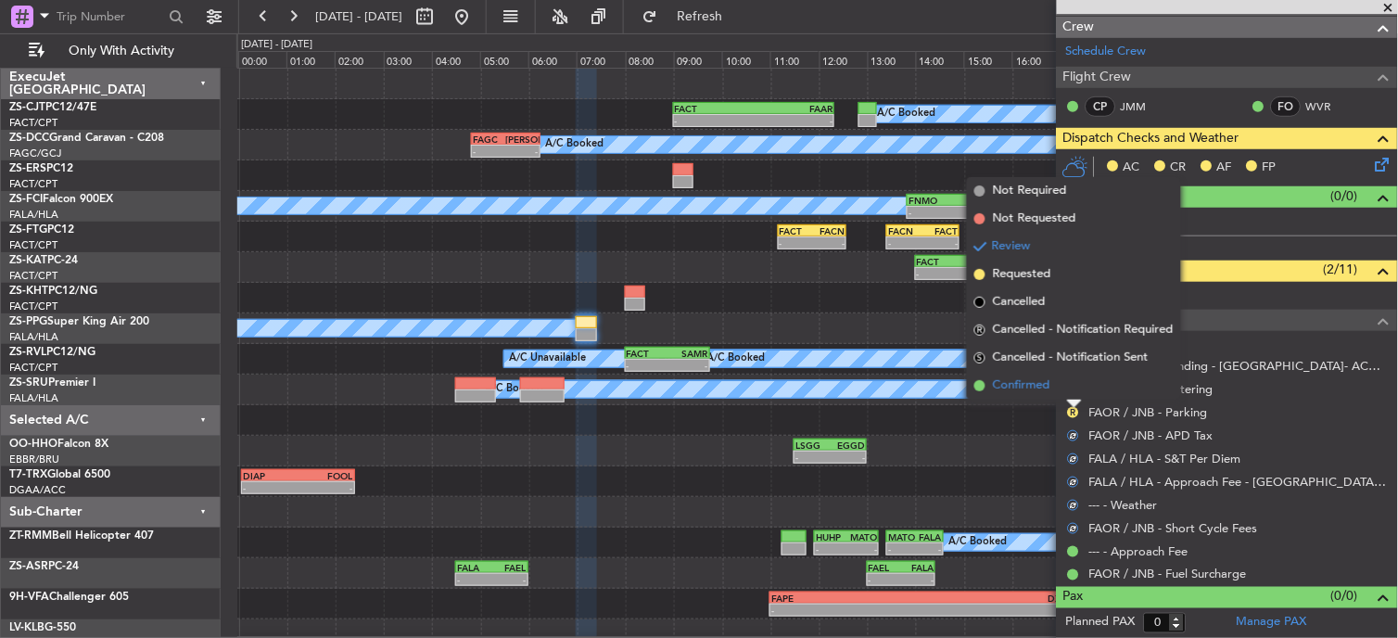
click at [1063, 377] on li "Confirmed" at bounding box center [1074, 386] width 214 height 28
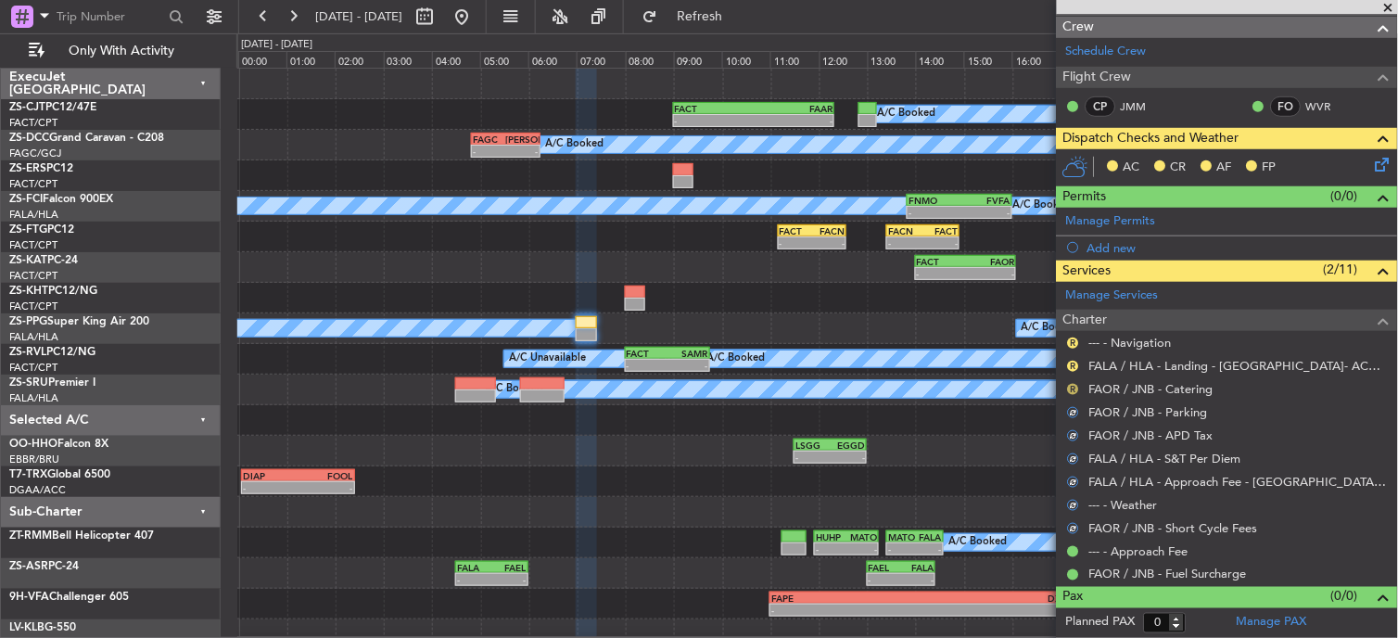
click at [1072, 389] on button "R" at bounding box center [1073, 389] width 11 height 11
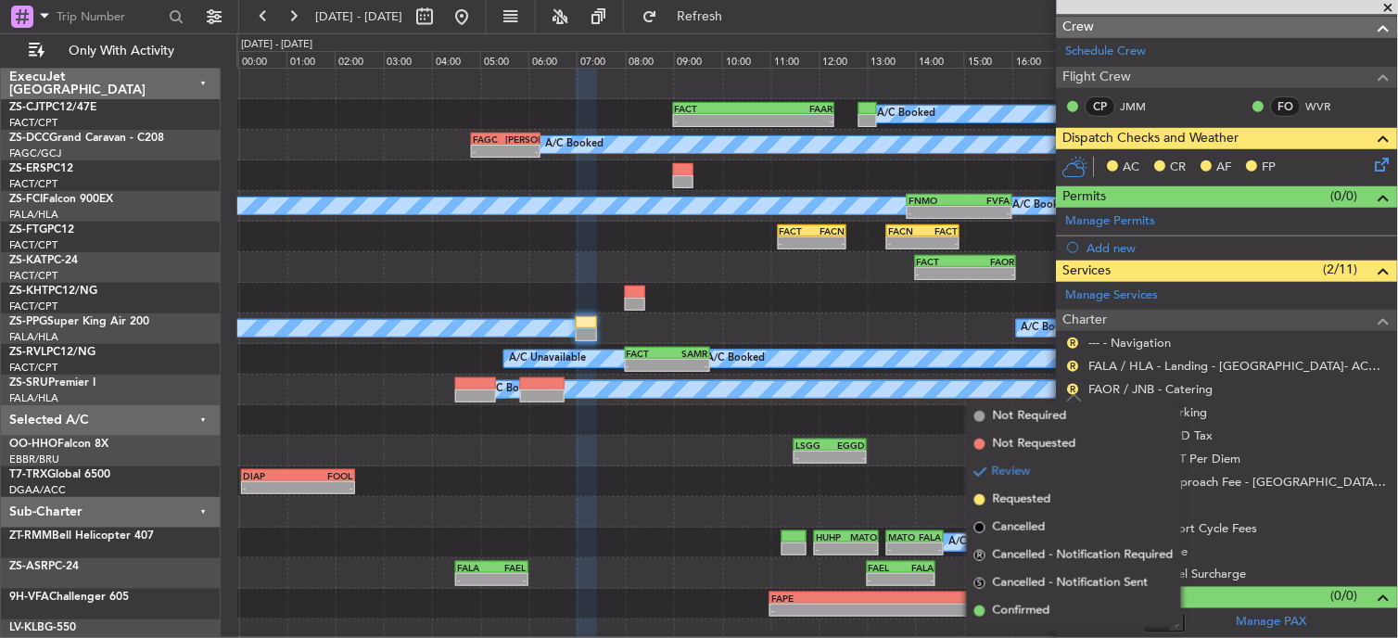
click at [1042, 599] on li "Confirmed" at bounding box center [1074, 611] width 214 height 28
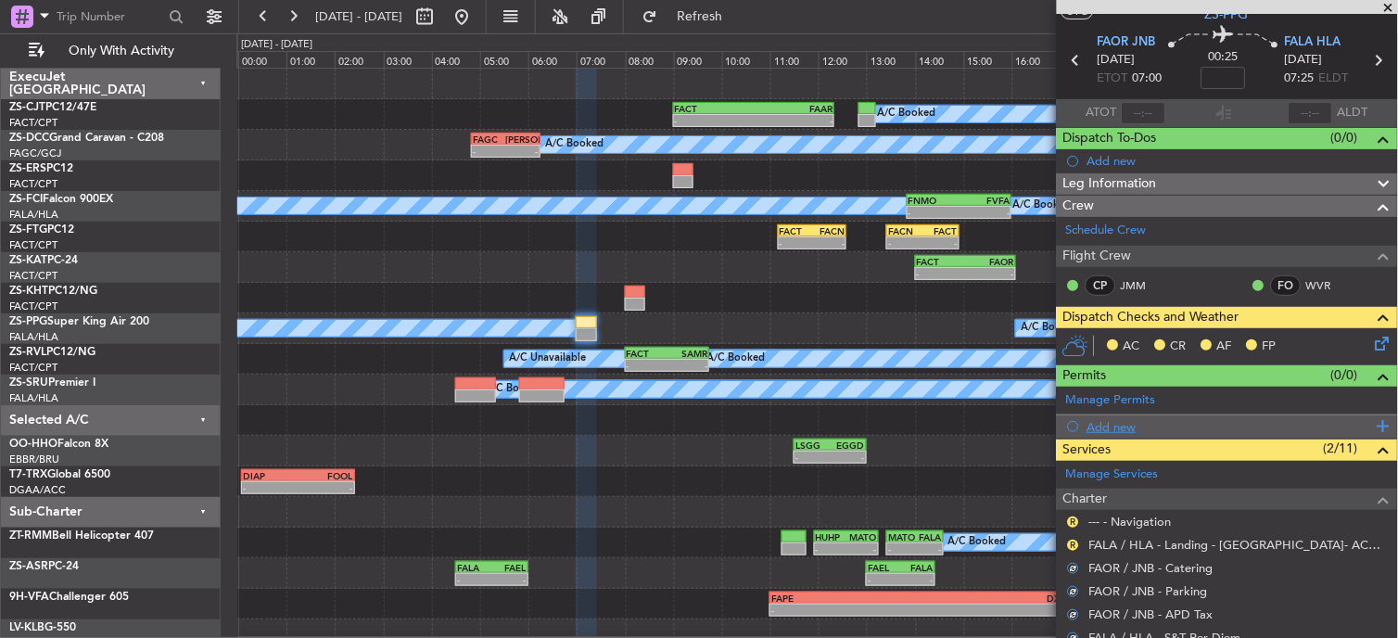
scroll to position [0, 0]
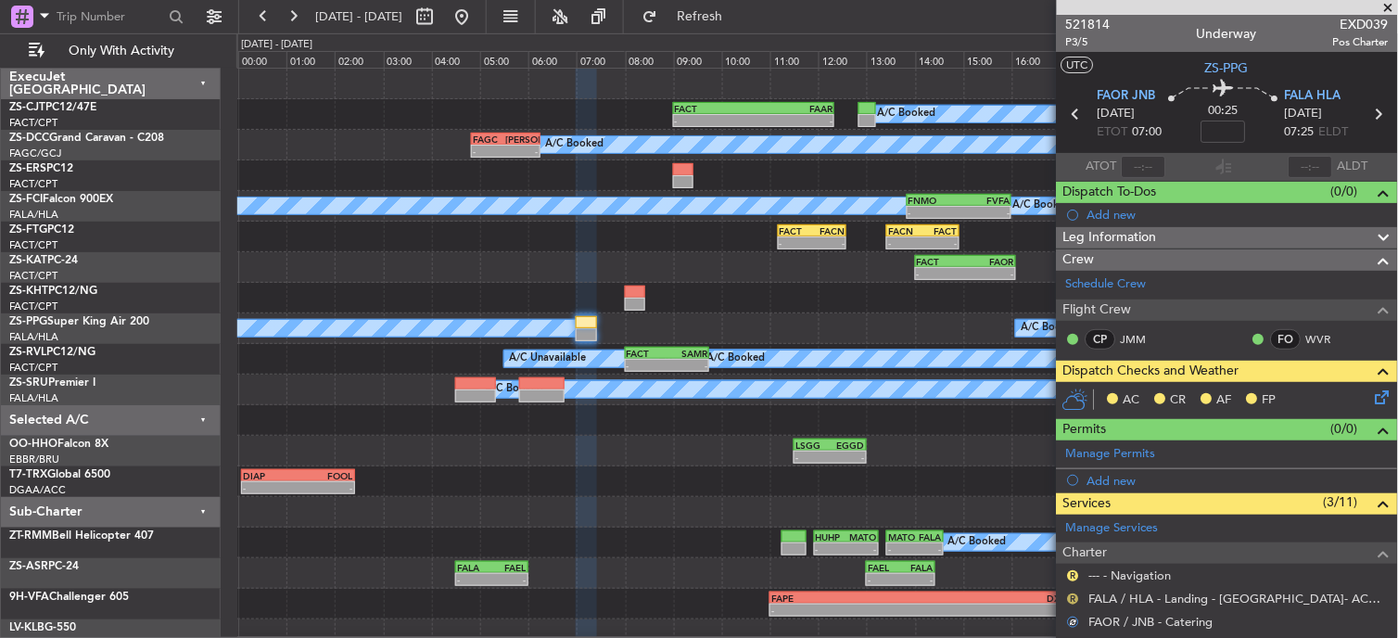
click at [1076, 597] on button "R" at bounding box center [1073, 598] width 11 height 11
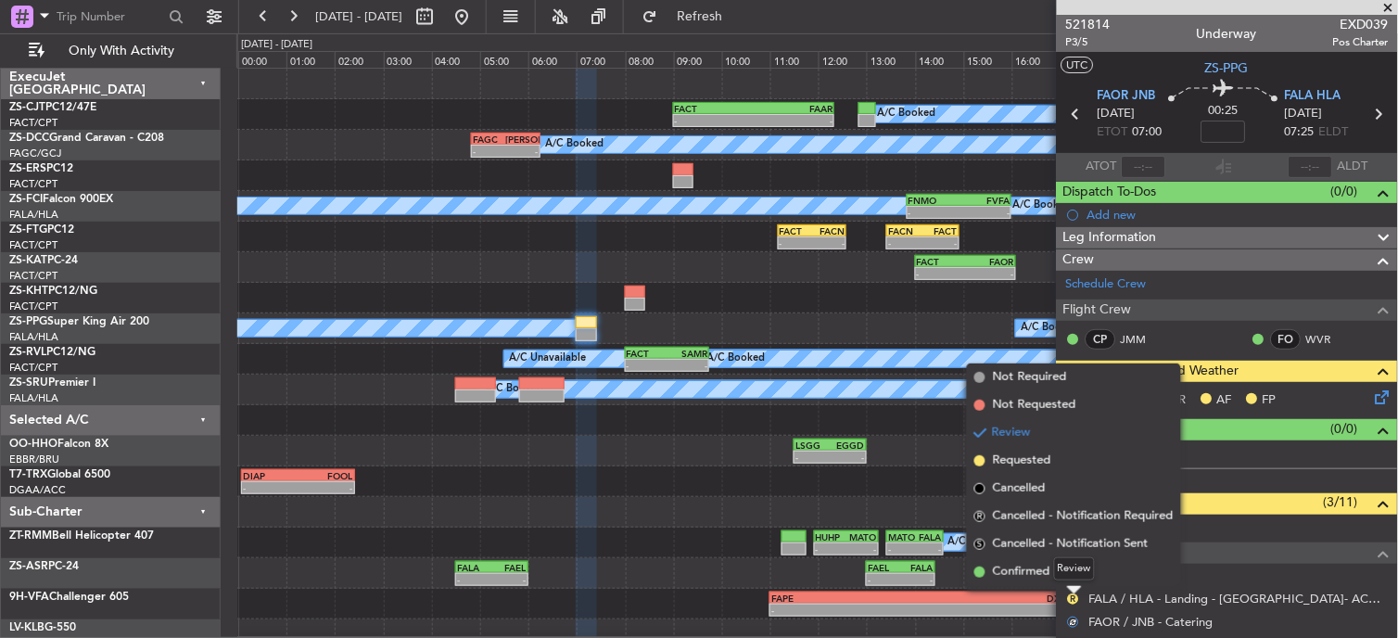
click at [1070, 570] on div "Review" at bounding box center [1074, 568] width 41 height 23
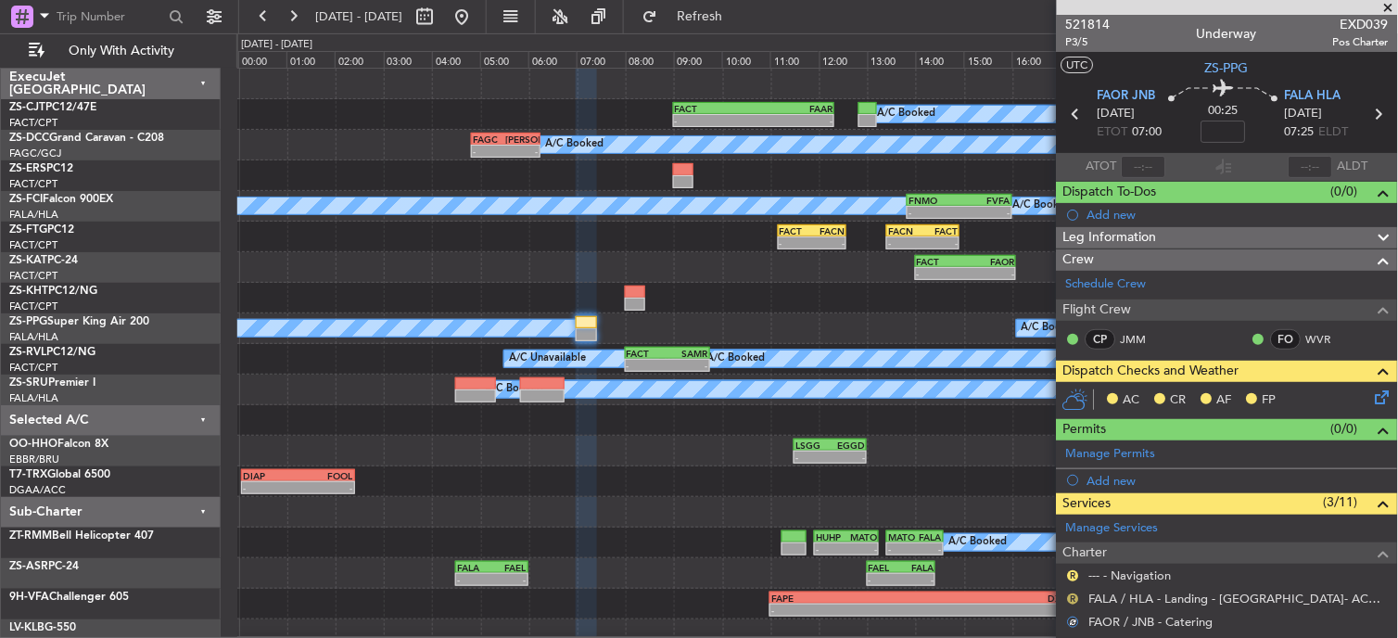
click at [1073, 596] on button "R" at bounding box center [1073, 598] width 11 height 11
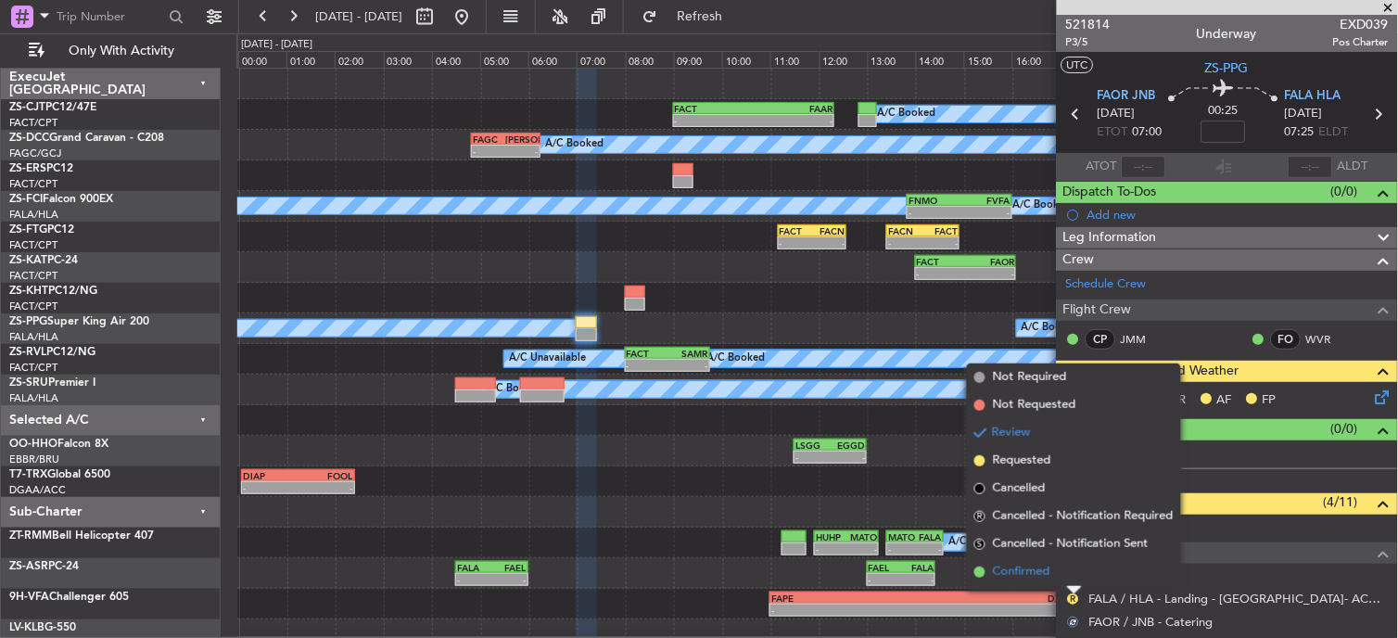
click at [1018, 571] on span "Confirmed" at bounding box center [1021, 572] width 57 height 19
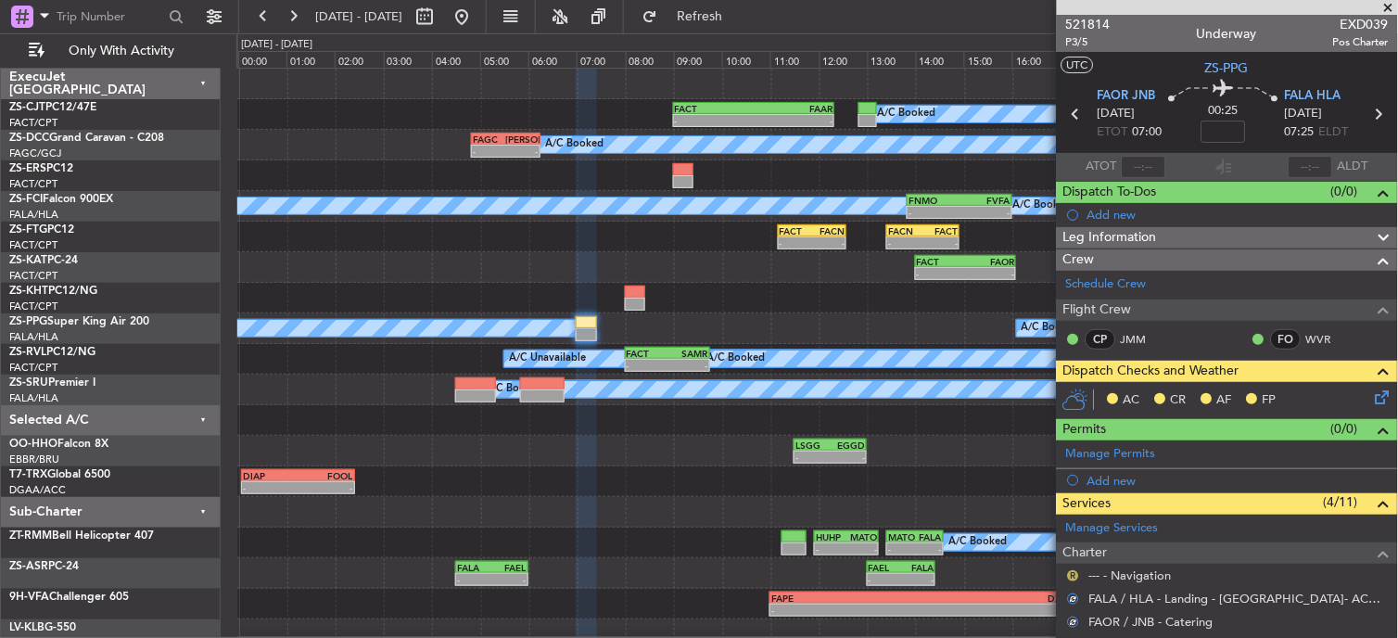
click at [1069, 576] on button "R" at bounding box center [1073, 575] width 11 height 11
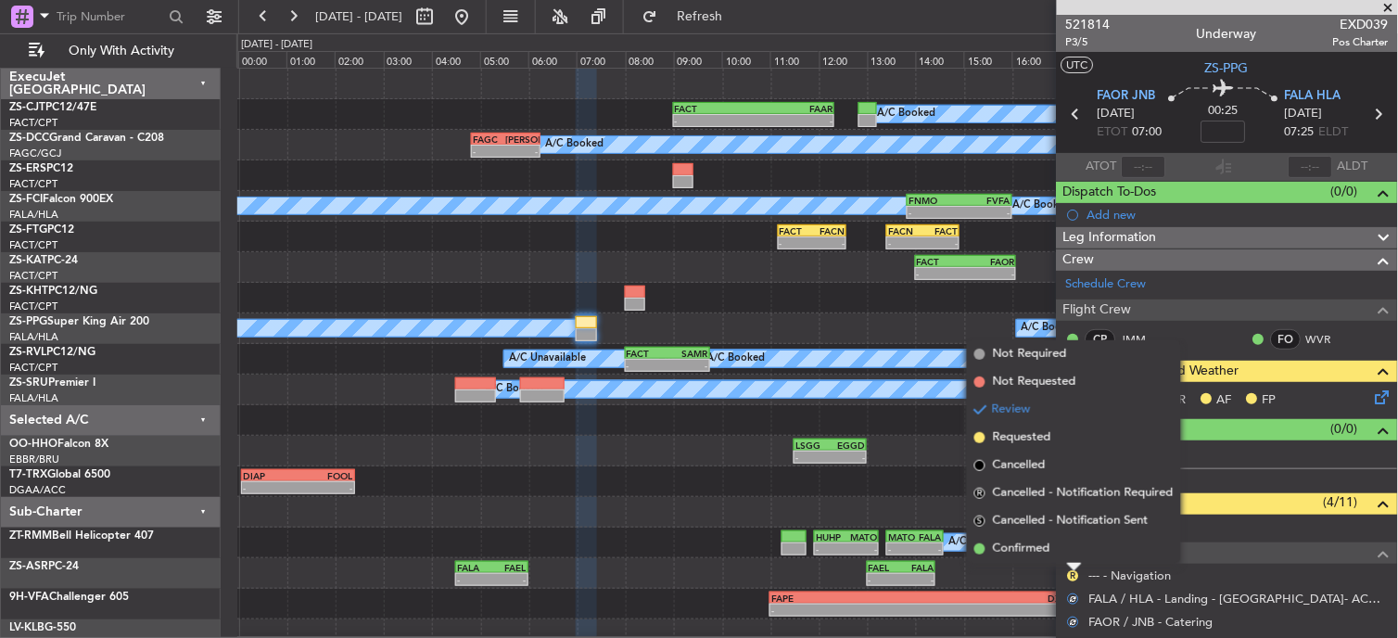
click at [1049, 548] on mat-tooltip-component "Review" at bounding box center [1074, 545] width 67 height 49
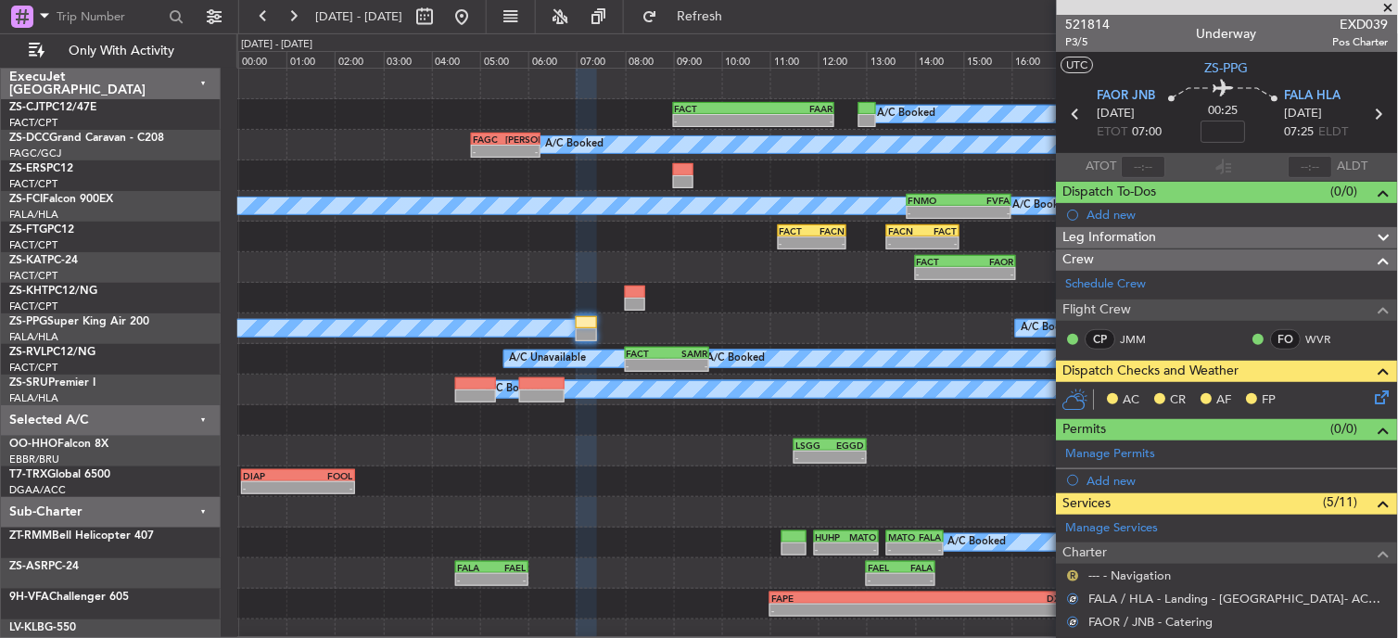
click at [1073, 573] on button "R" at bounding box center [1073, 575] width 11 height 11
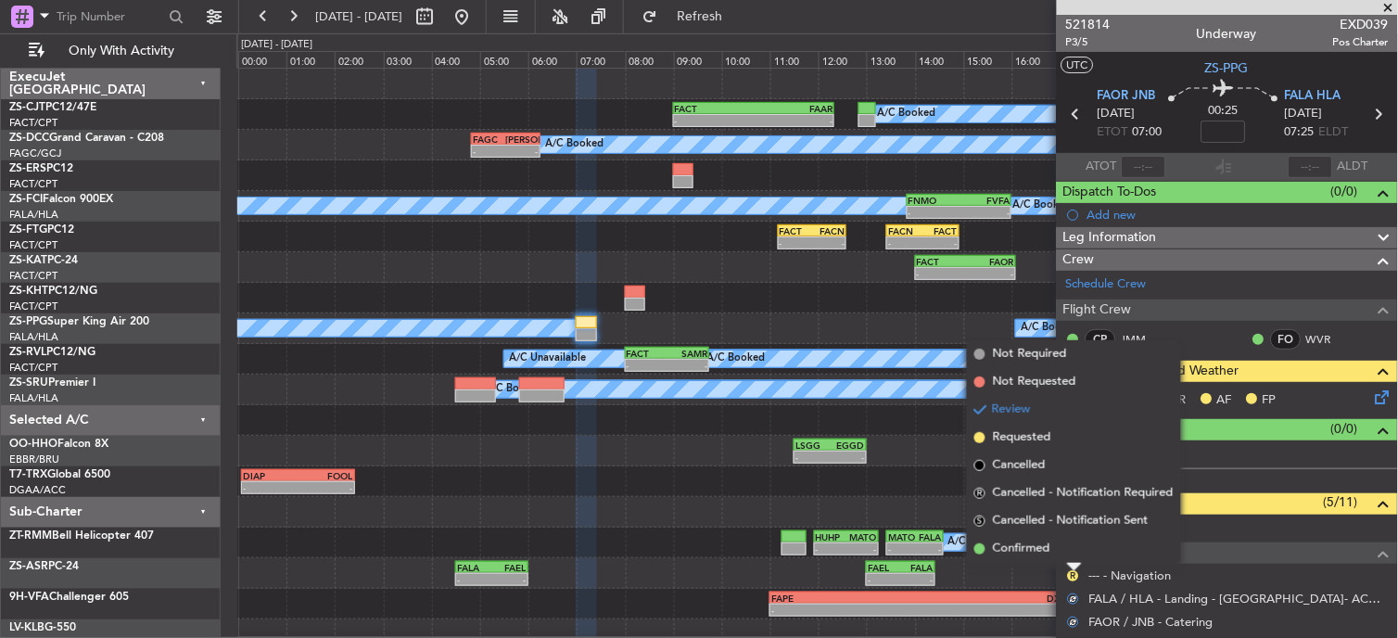
click at [1041, 550] on span "Confirmed" at bounding box center [1021, 548] width 57 height 19
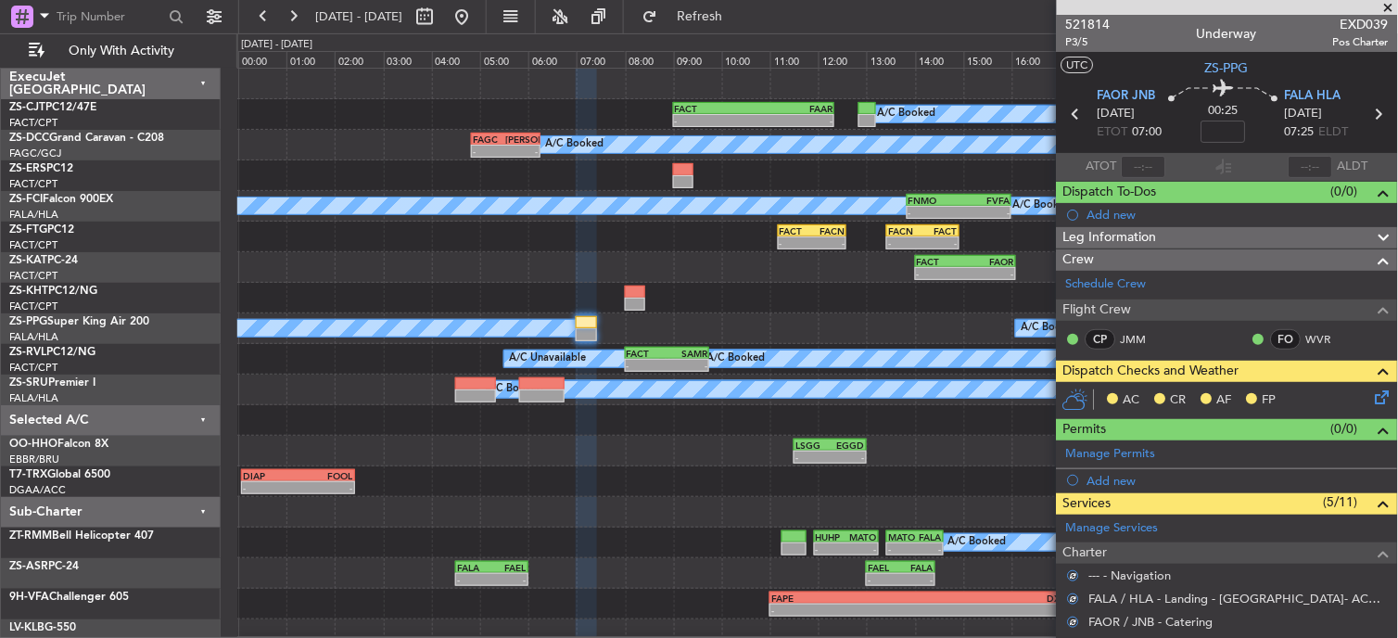
click at [1372, 393] on icon at bounding box center [1379, 393] width 15 height 15
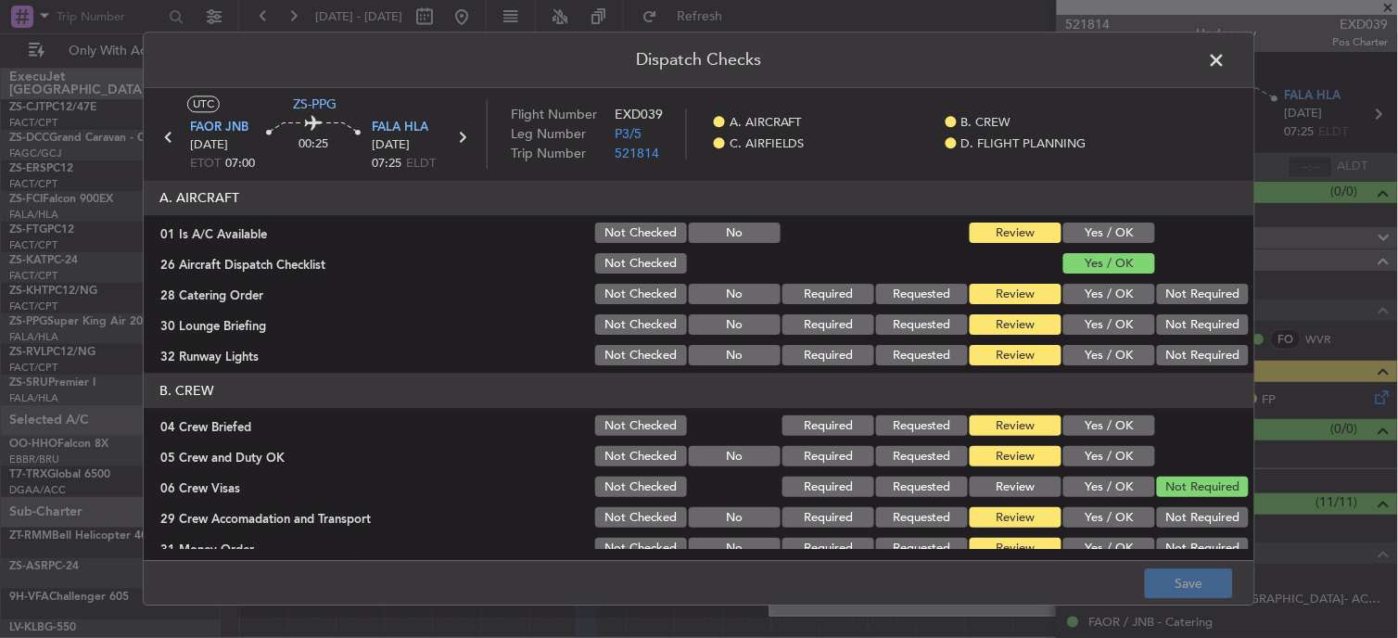
click at [1226, 58] on span at bounding box center [1226, 64] width 0 height 37
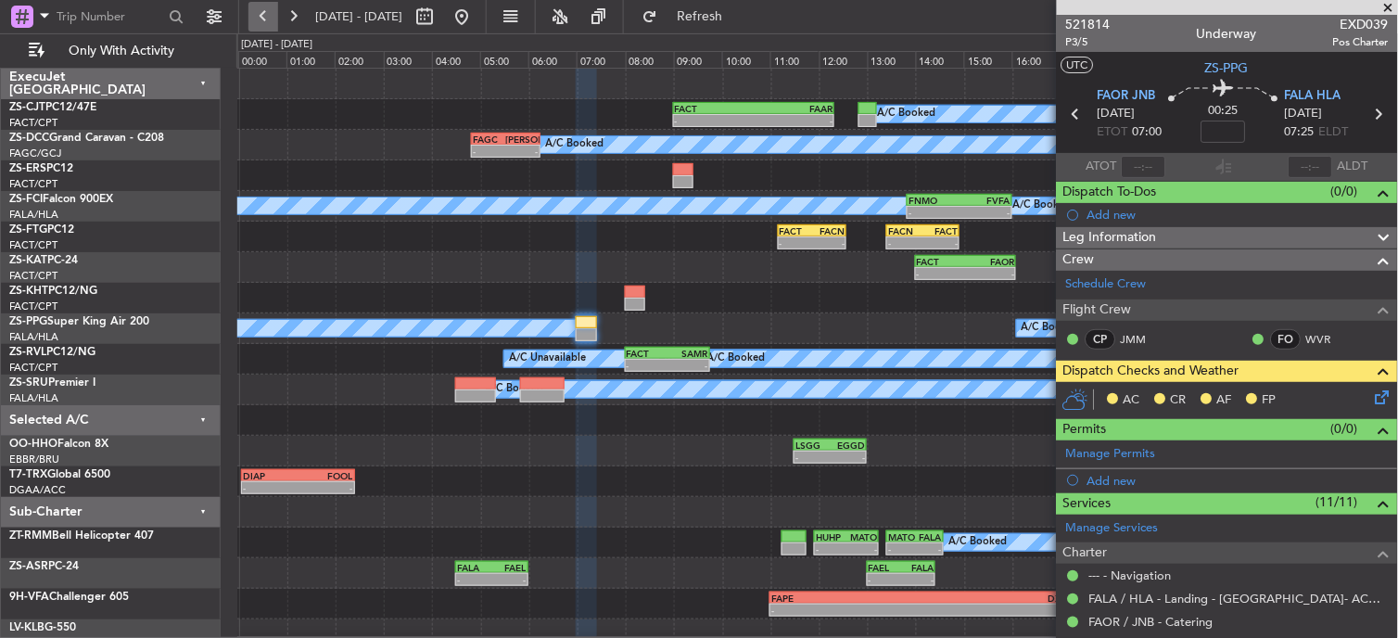
click at [269, 22] on button at bounding box center [263, 17] width 30 height 30
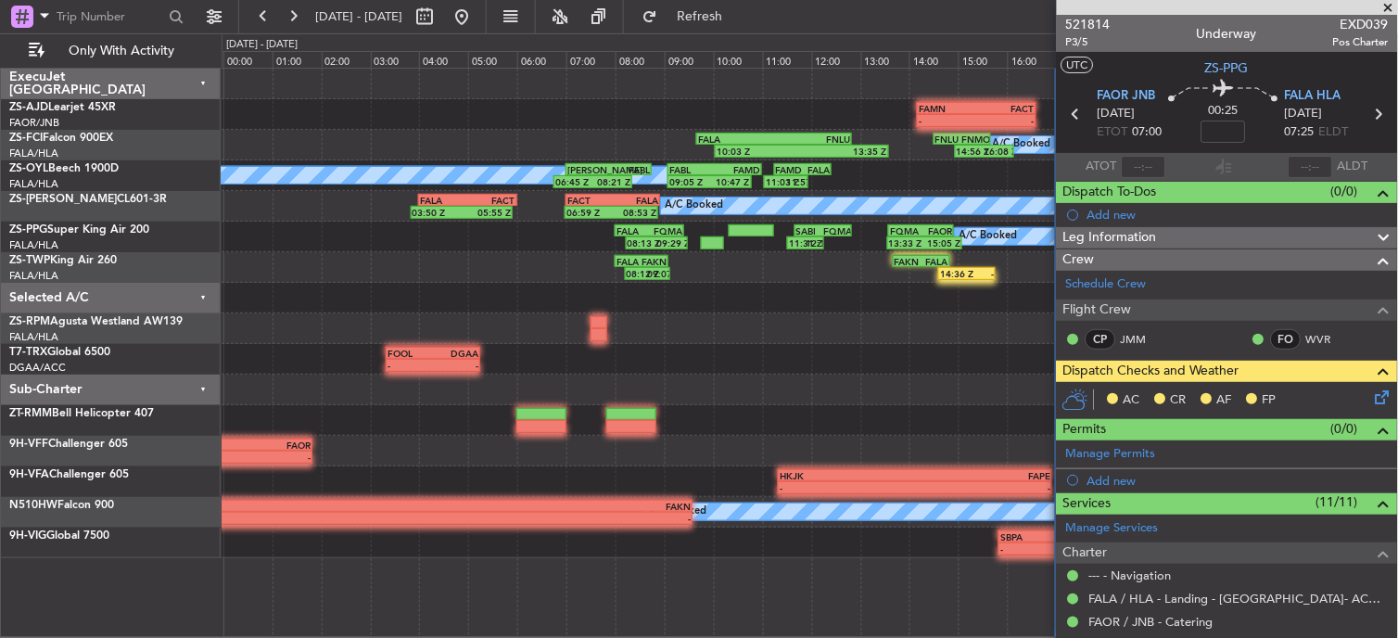
click at [1383, 3] on span at bounding box center [1388, 8] width 19 height 17
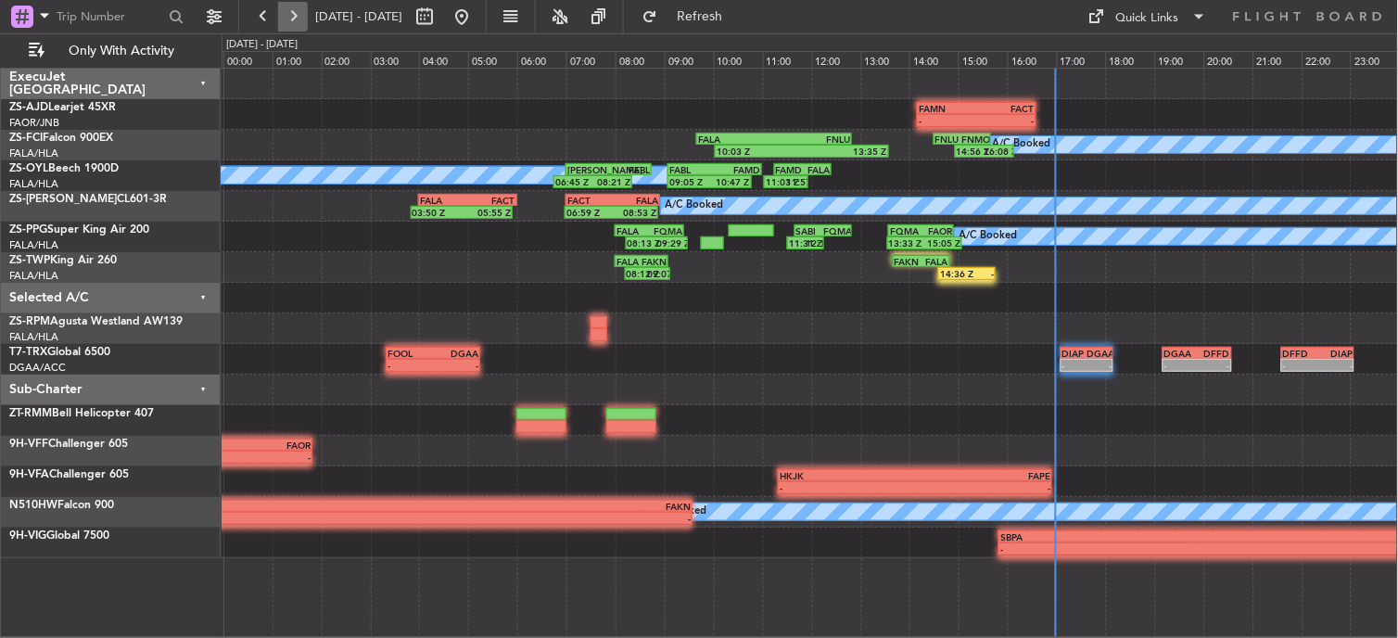
click at [278, 19] on button at bounding box center [293, 17] width 30 height 30
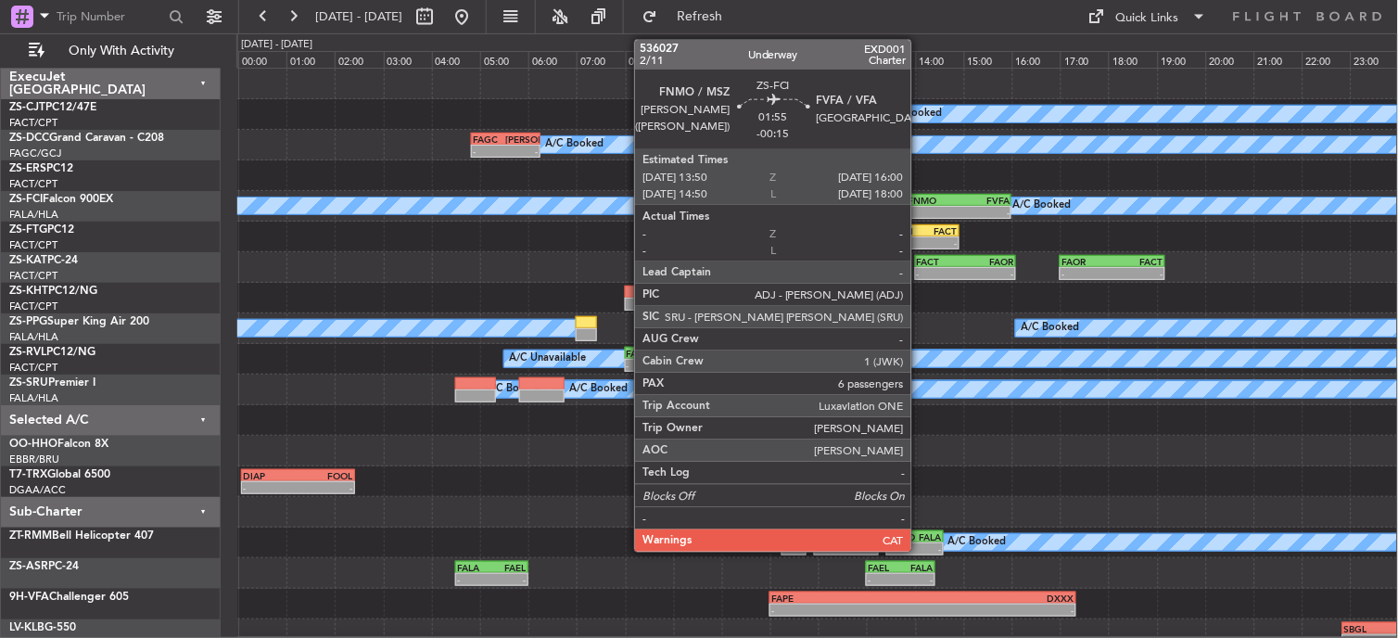
click at [923, 207] on div "-" at bounding box center [933, 212] width 51 height 11
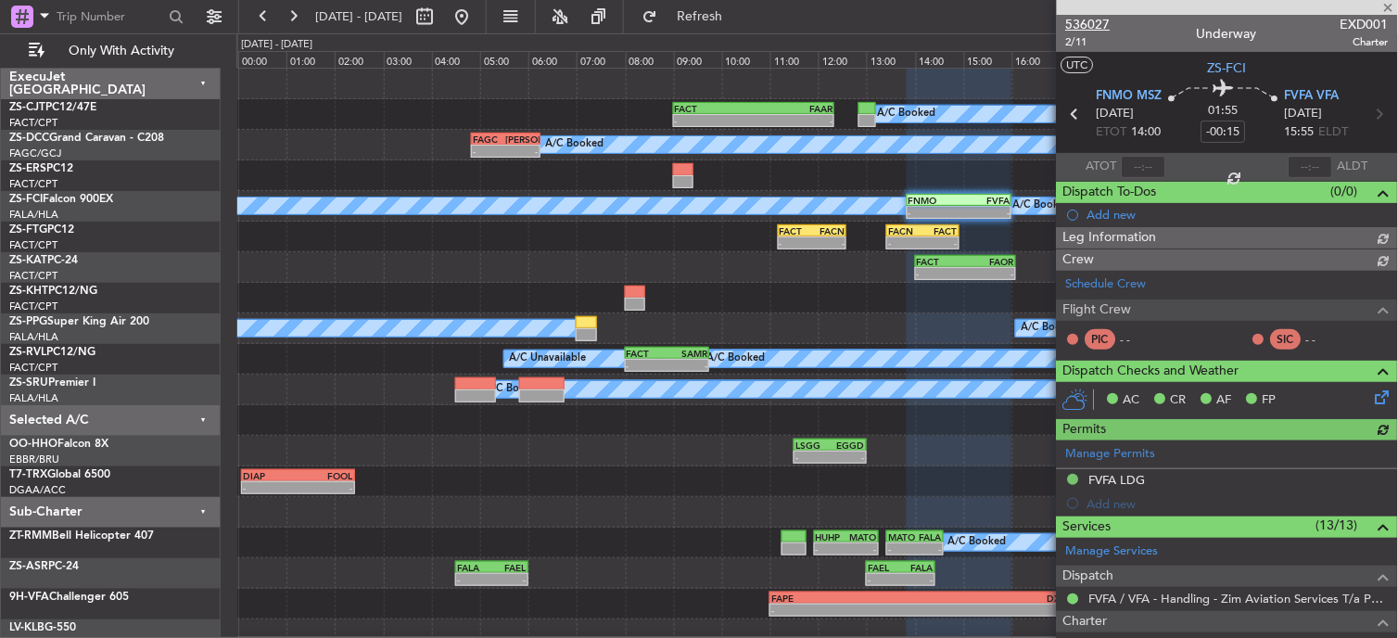
click at [1085, 19] on span "536027" at bounding box center [1088, 24] width 44 height 19
